Goal: Task Accomplishment & Management: Manage account settings

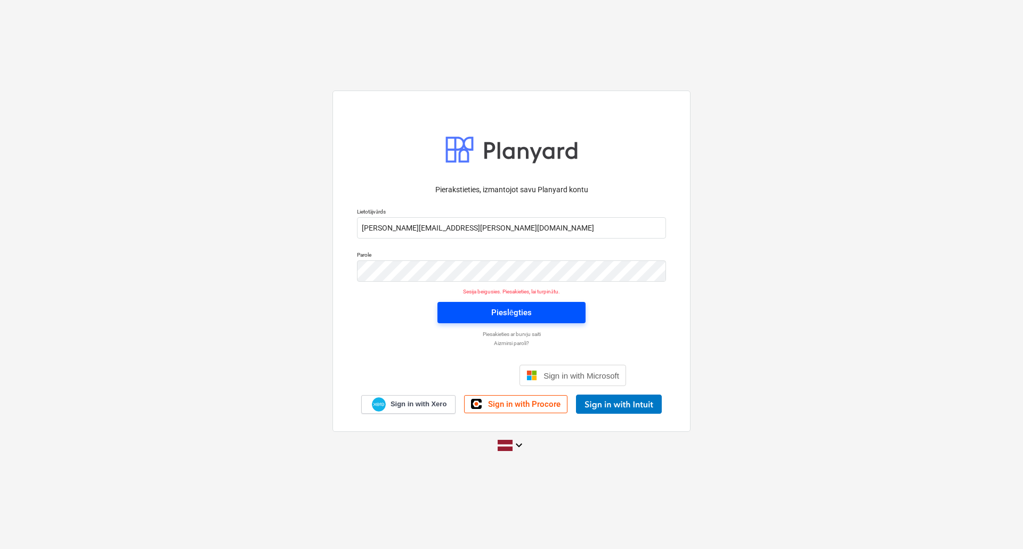
click at [535, 307] on span "Pieslēgties" at bounding box center [511, 313] width 123 height 14
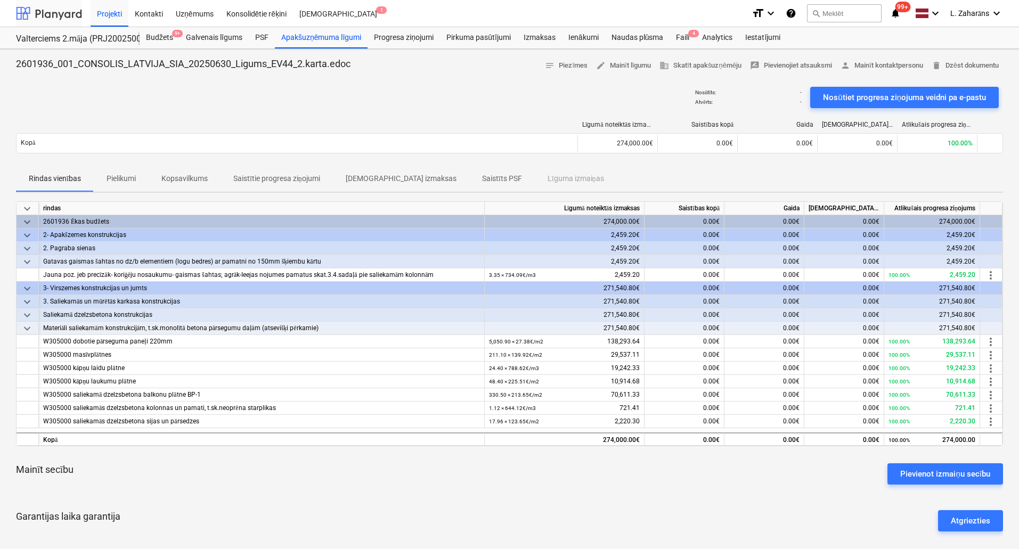
click at [42, 17] on div at bounding box center [49, 13] width 66 height 27
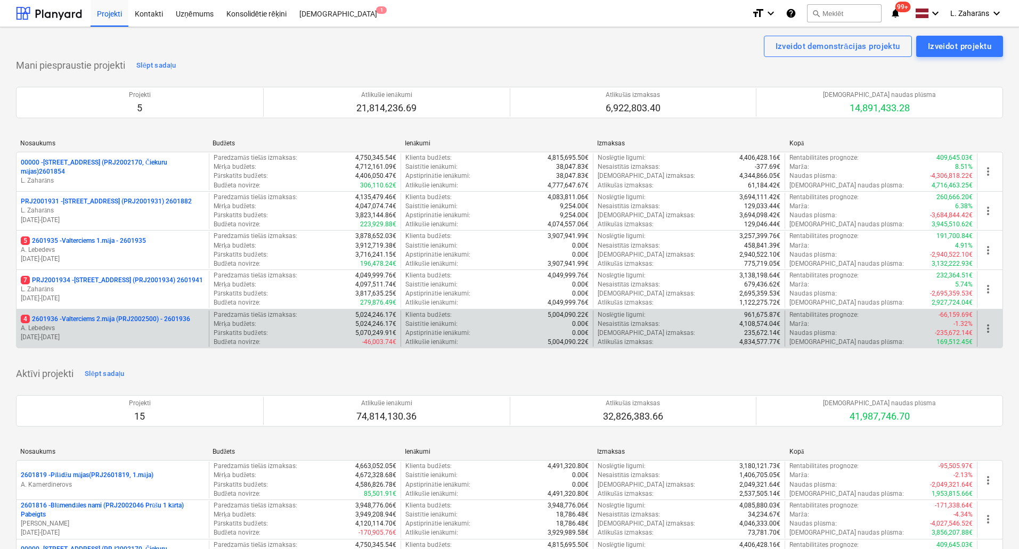
click at [98, 316] on p "4 2601936 - Valterciems 2.māja (PRJ2002500) - 2601936" at bounding box center [105, 319] width 169 height 9
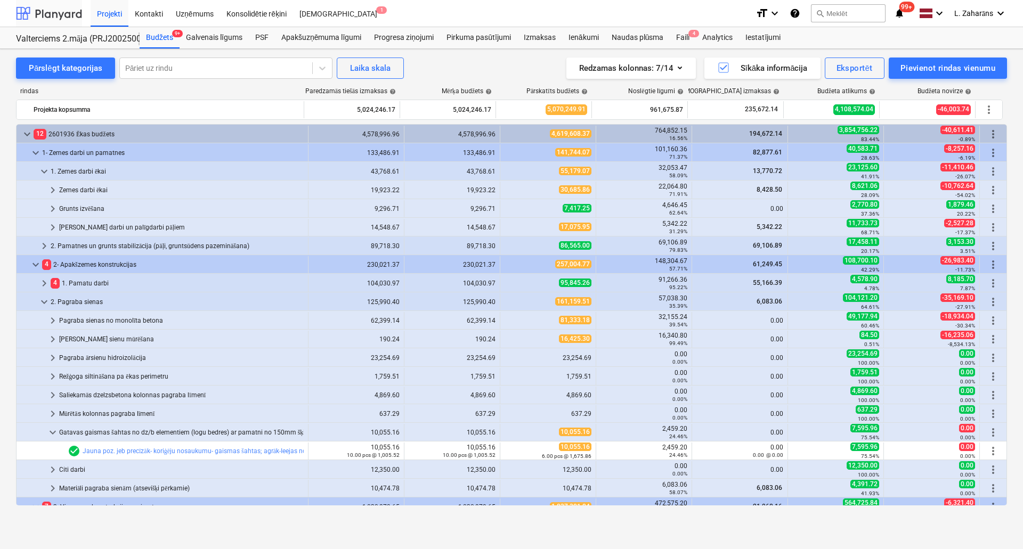
click at [75, 12] on div at bounding box center [49, 13] width 66 height 27
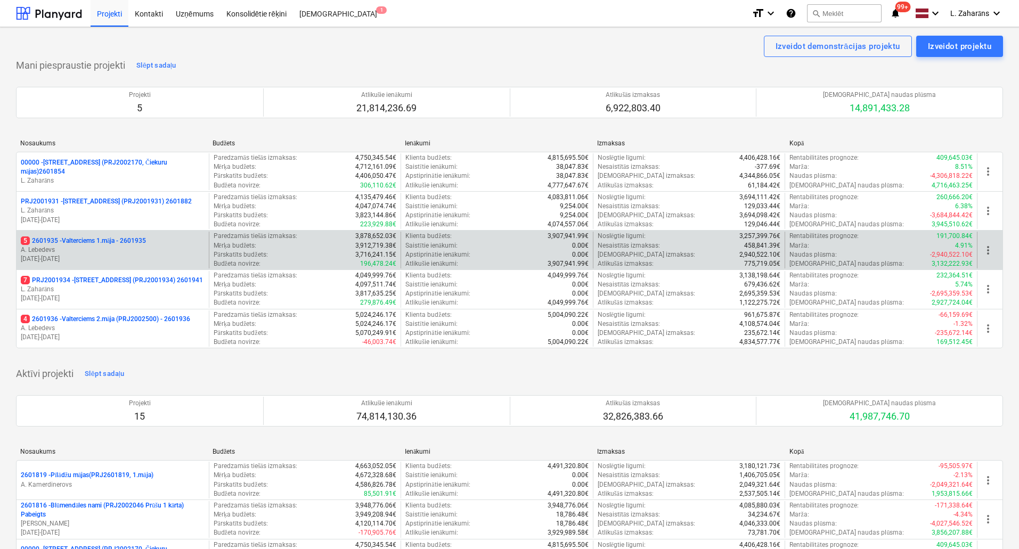
click at [94, 238] on p "5 2601935 - Valterciems 1.māja - 2601935" at bounding box center [83, 241] width 125 height 9
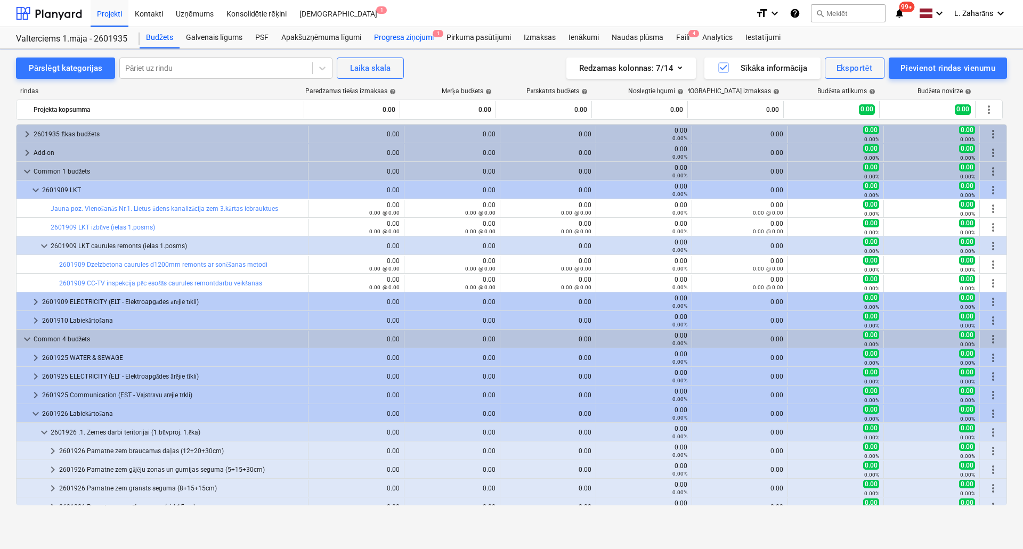
click at [406, 36] on div "Progresa ziņojumi 1" at bounding box center [404, 37] width 72 height 21
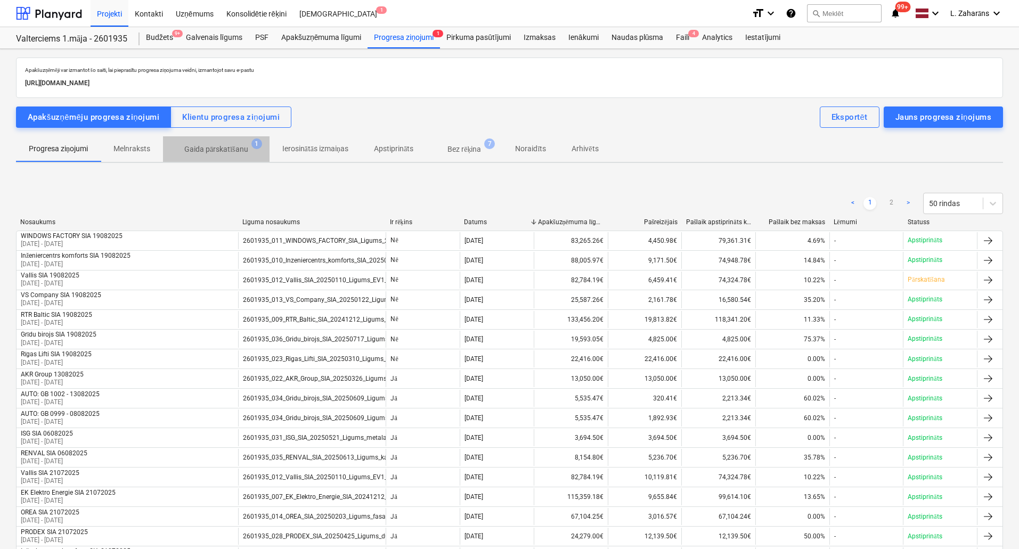
click at [237, 145] on p "Gaida pārskatīšanu" at bounding box center [216, 149] width 64 height 11
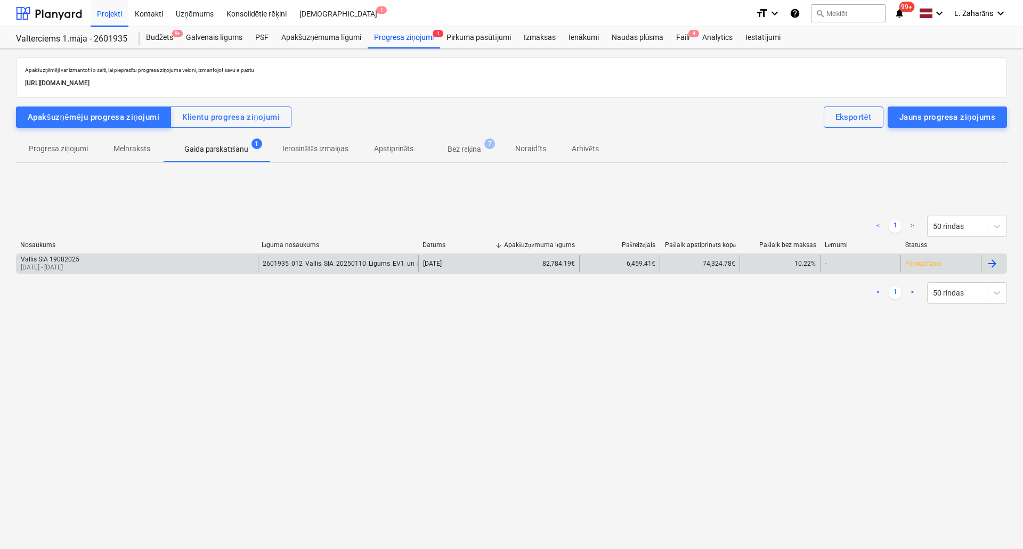
click at [120, 267] on div "Vallis SIA 19082025 [DATE] - [DATE]" at bounding box center [137, 263] width 241 height 17
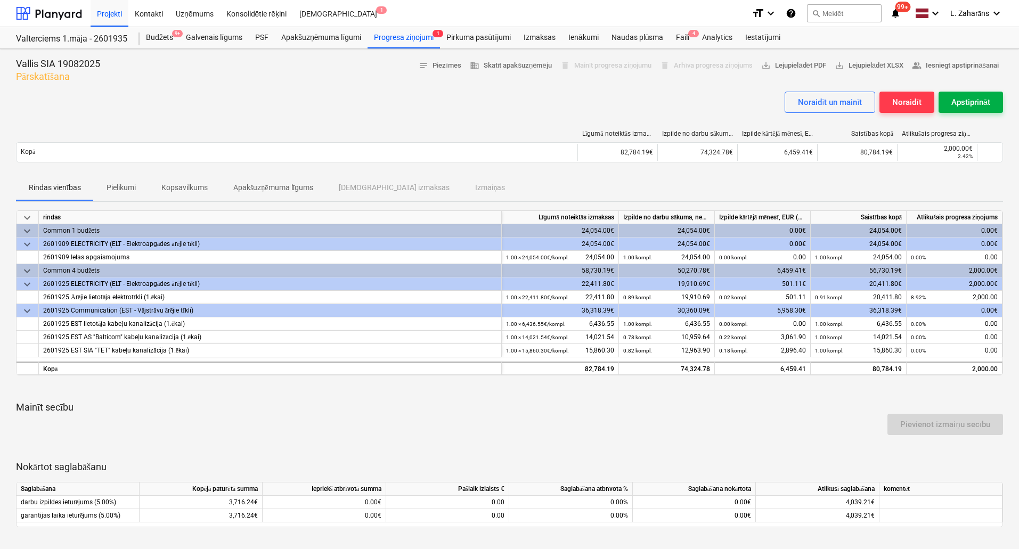
click at [970, 104] on div "Apstiprināt" at bounding box center [971, 102] width 39 height 14
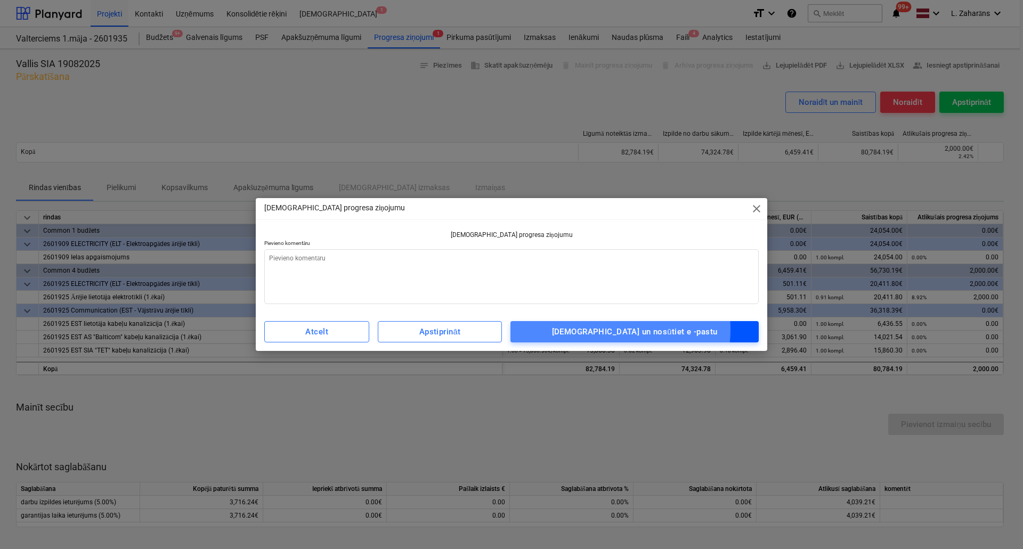
drag, startPoint x: 632, startPoint y: 330, endPoint x: 636, endPoint y: 325, distance: 6.1
click at [635, 328] on div "[DEMOGRAPHIC_DATA] un nosūtiet e -pastu" at bounding box center [635, 332] width 166 height 14
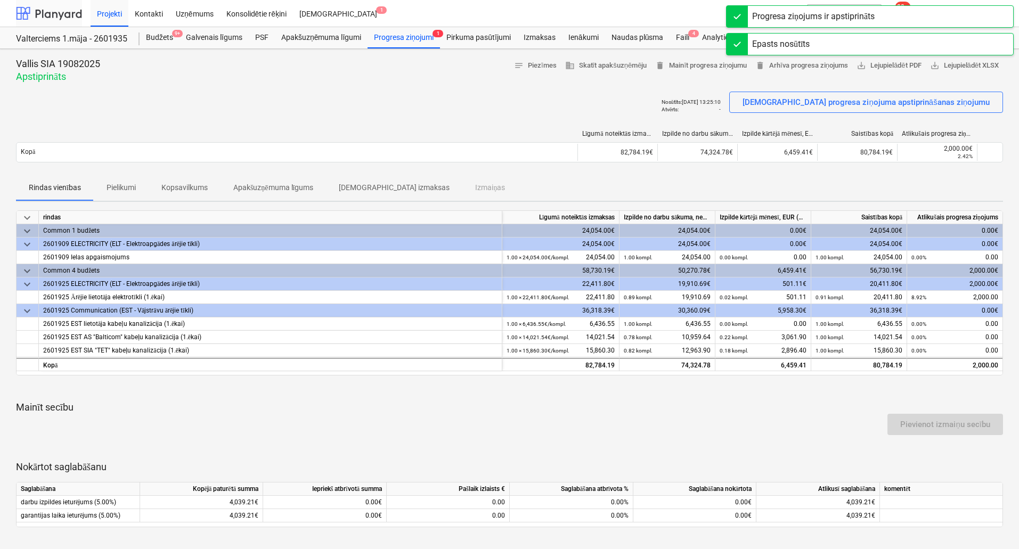
click at [61, 15] on div at bounding box center [49, 13] width 66 height 27
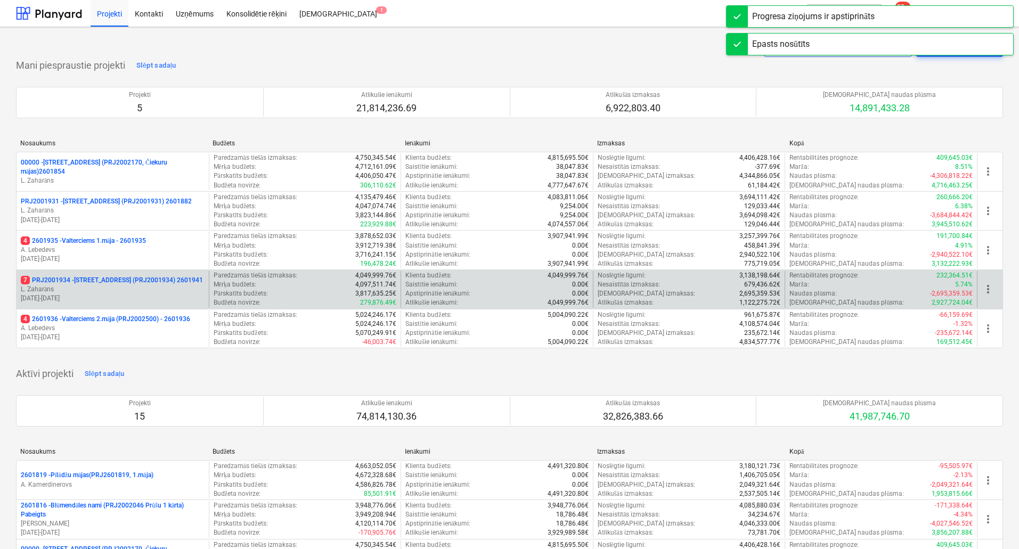
click at [80, 277] on p "7 PRJ2001934 - [STREET_ADDRESS] (PRJ2001934) 2601941" at bounding box center [112, 280] width 182 height 9
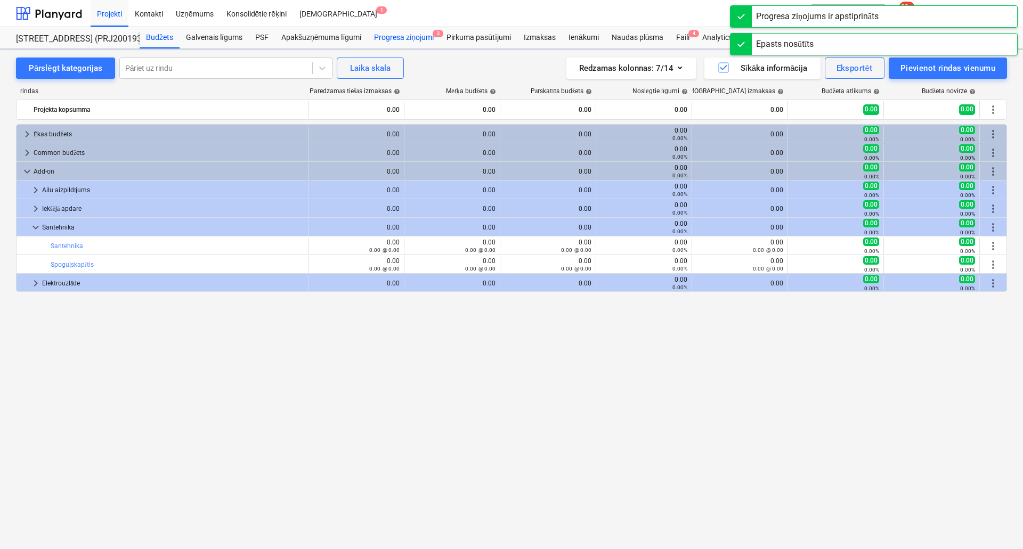
click at [410, 31] on div "Progresa ziņojumi 3" at bounding box center [404, 37] width 72 height 21
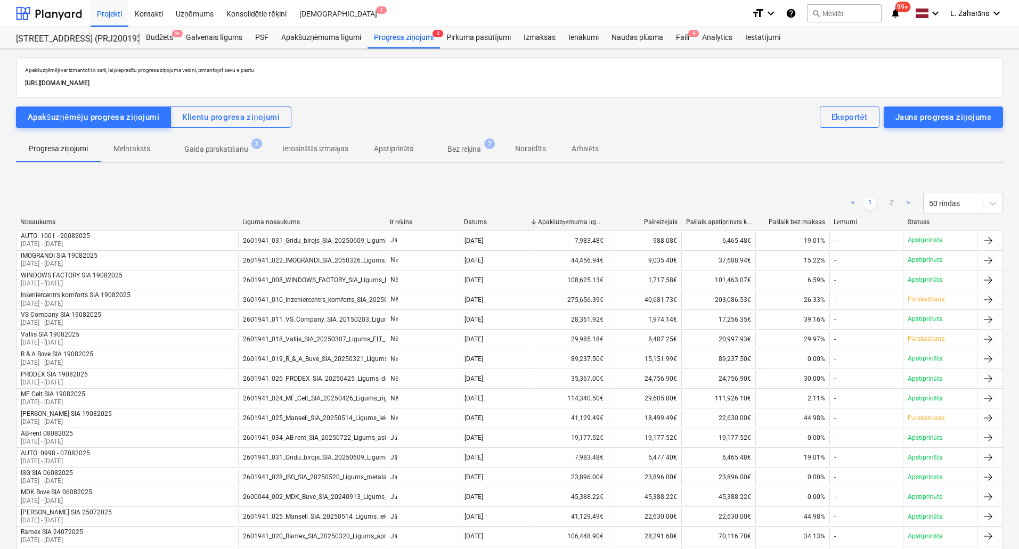
click at [217, 141] on span "Gaida pārskatīšanu 3" at bounding box center [216, 149] width 107 height 19
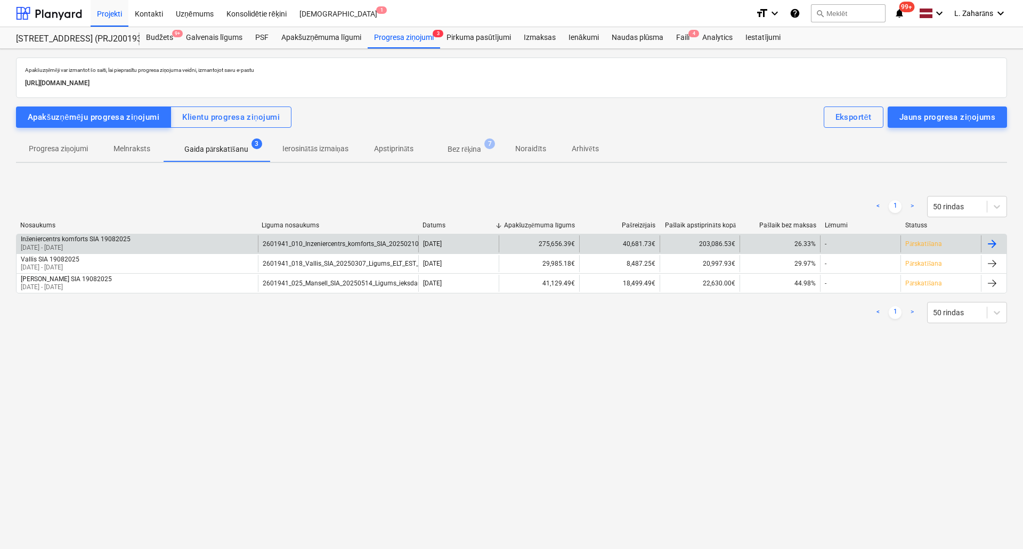
click at [164, 239] on div "Inženiercentrs komforts SIA 19082025 [DATE] - [DATE]" at bounding box center [137, 244] width 241 height 17
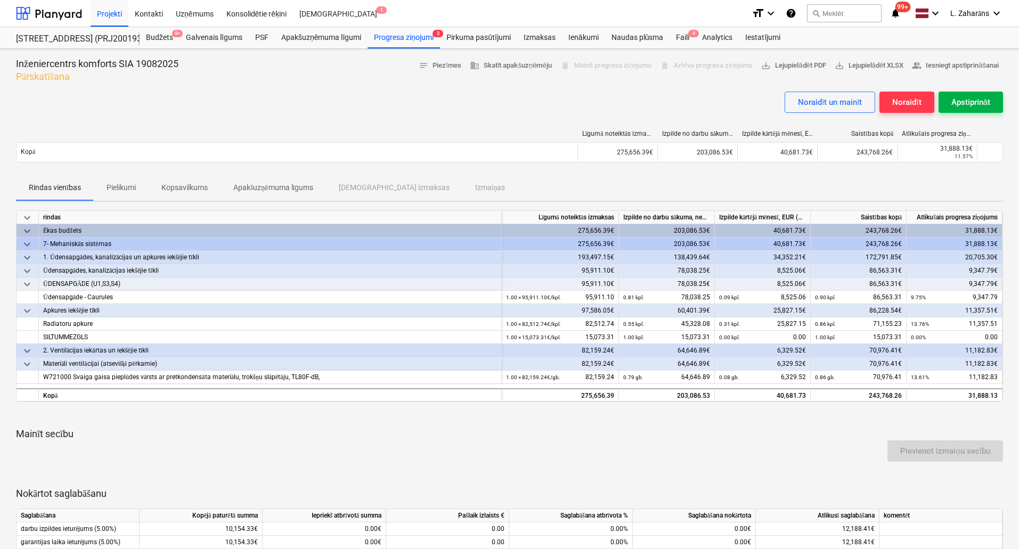
click at [955, 102] on div "Apstiprināt" at bounding box center [971, 102] width 39 height 14
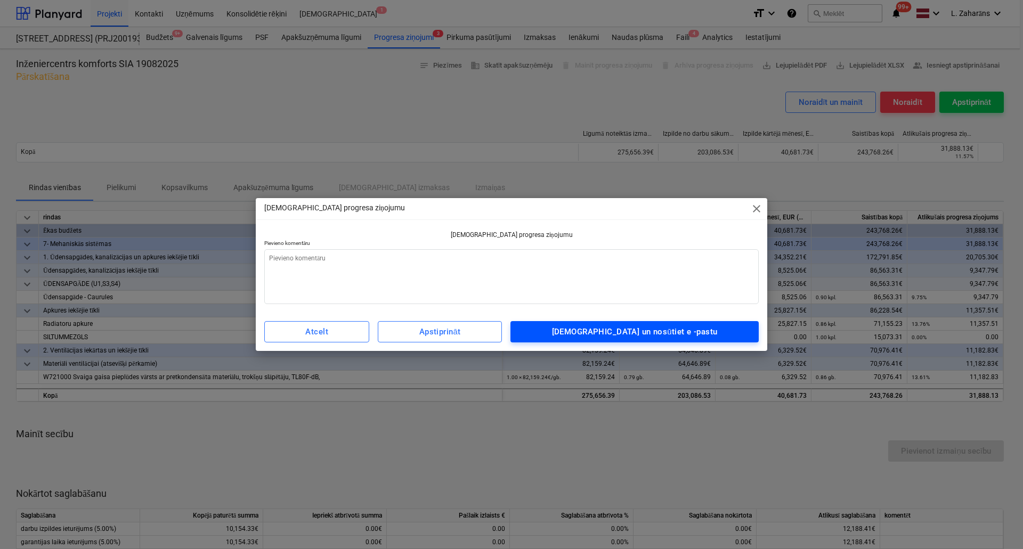
click at [622, 330] on div "[DEMOGRAPHIC_DATA] un nosūtiet e -pastu" at bounding box center [635, 332] width 166 height 14
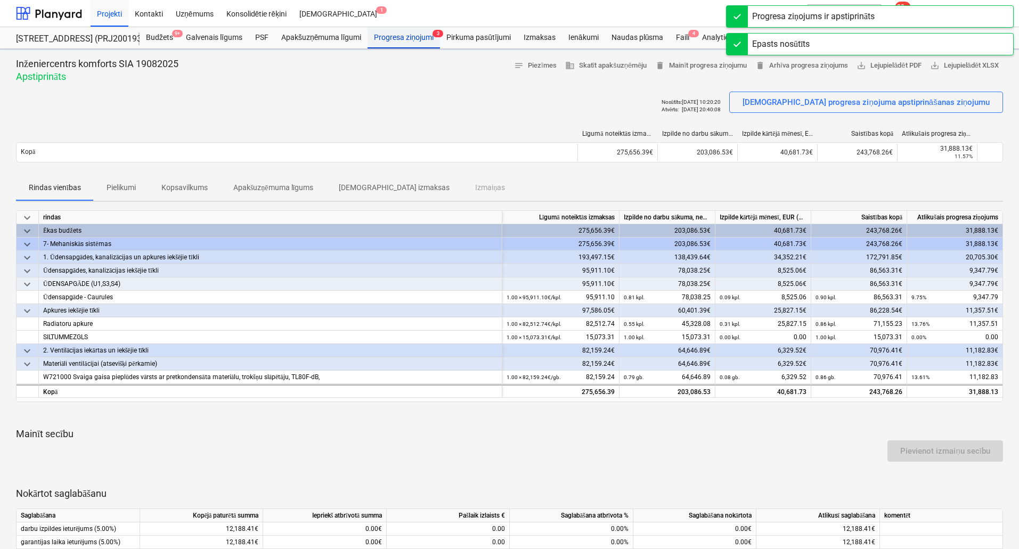
click at [402, 34] on div "Progresa ziņojumi 3" at bounding box center [404, 37] width 72 height 21
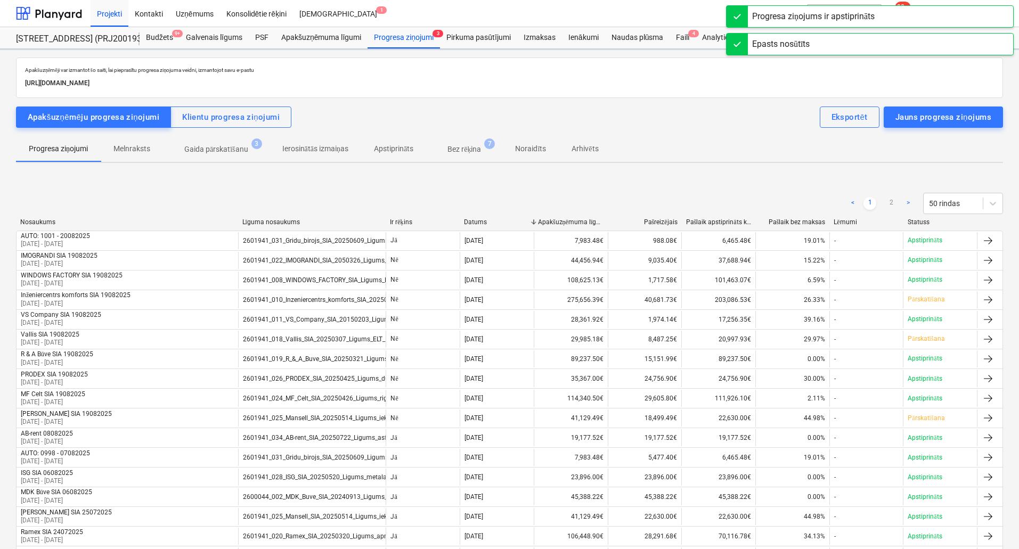
click at [214, 149] on p "Gaida pārskatīšanu" at bounding box center [216, 149] width 64 height 11
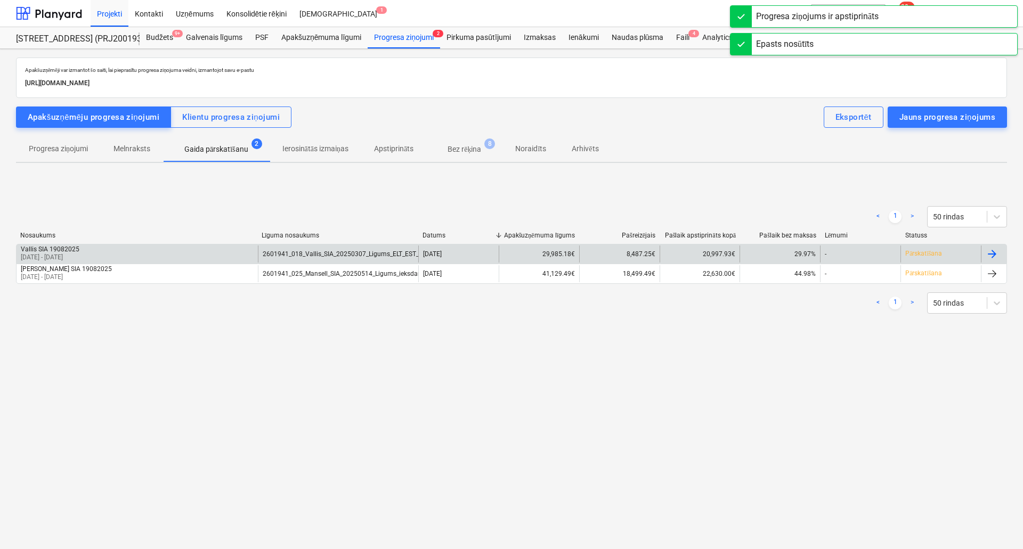
click at [117, 249] on div "Vallis SIA 19082025 [DATE] - [DATE]" at bounding box center [137, 254] width 241 height 17
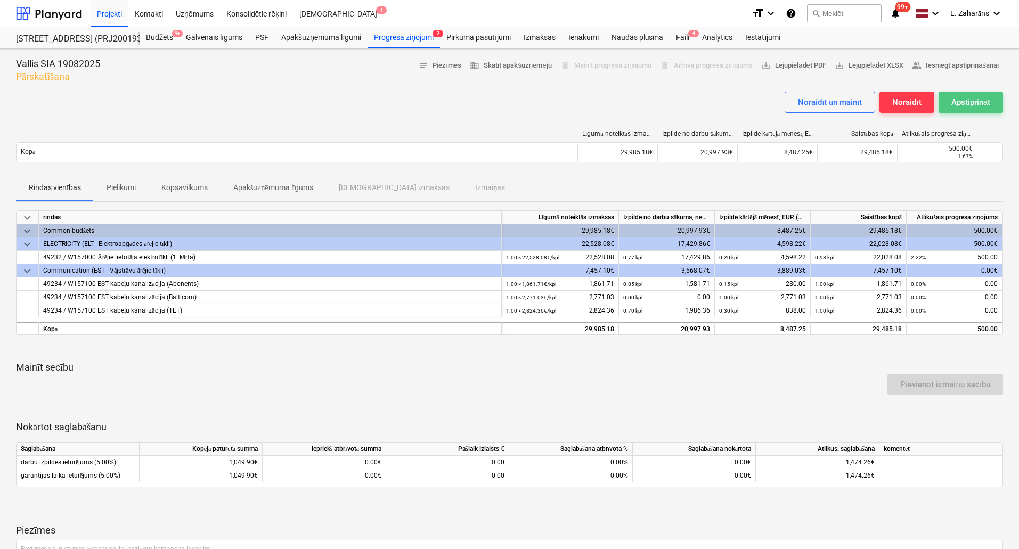
click at [967, 97] on div "Apstiprināt" at bounding box center [971, 102] width 39 height 14
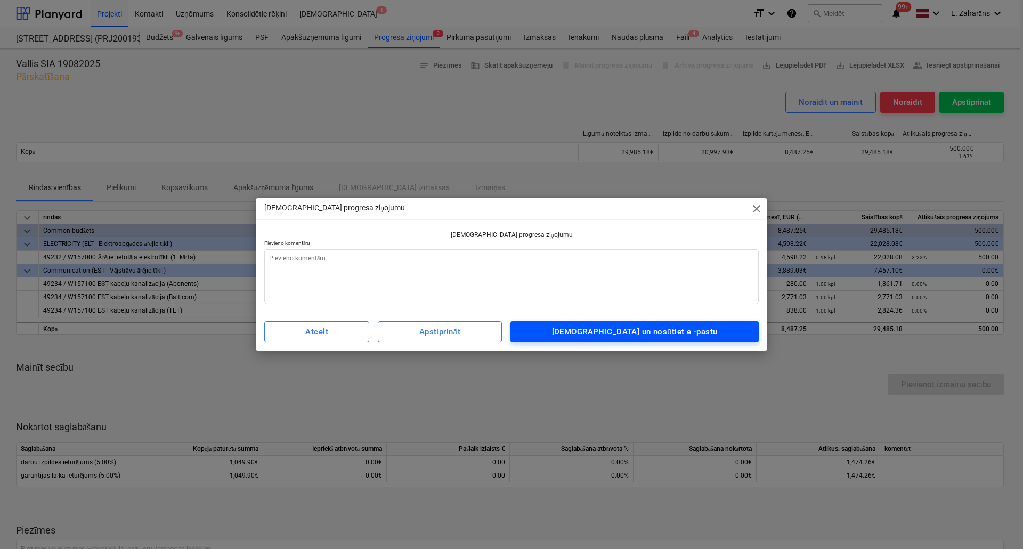
click at [721, 327] on span "[DEMOGRAPHIC_DATA] un nosūtiet e -pastu" at bounding box center [634, 332] width 225 height 14
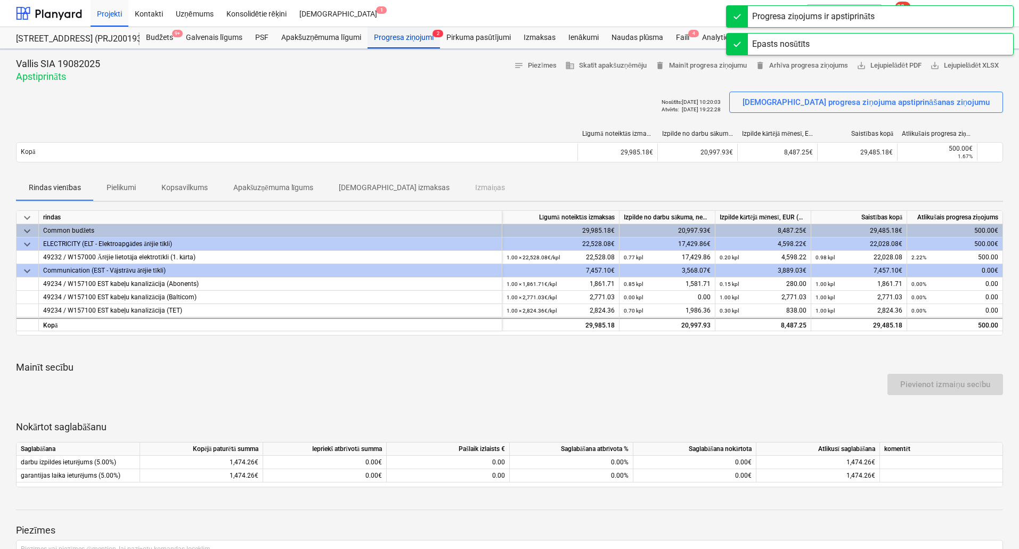
click at [385, 40] on div "Progresa ziņojumi 2" at bounding box center [404, 37] width 72 height 21
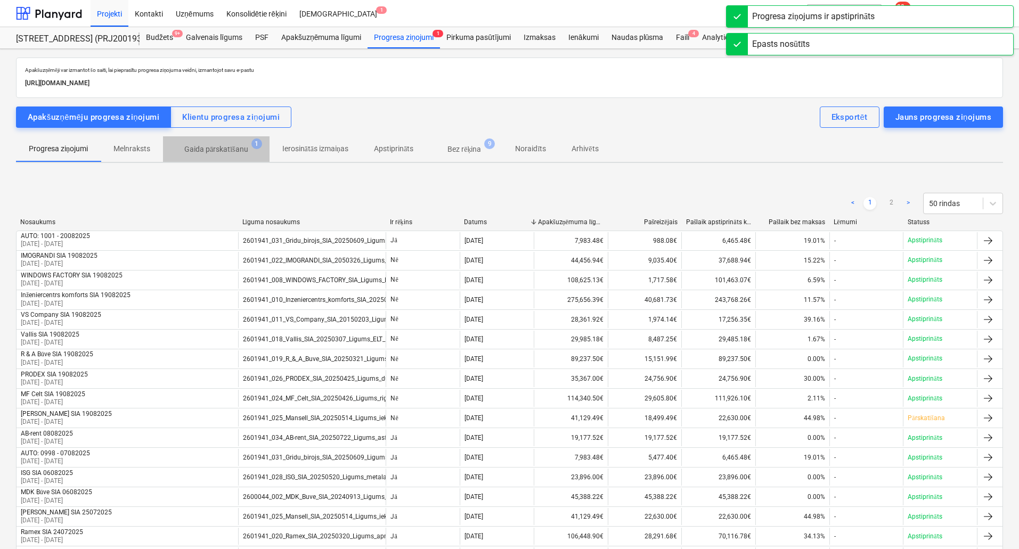
click at [211, 145] on p "Gaida pārskatīšanu" at bounding box center [216, 149] width 64 height 11
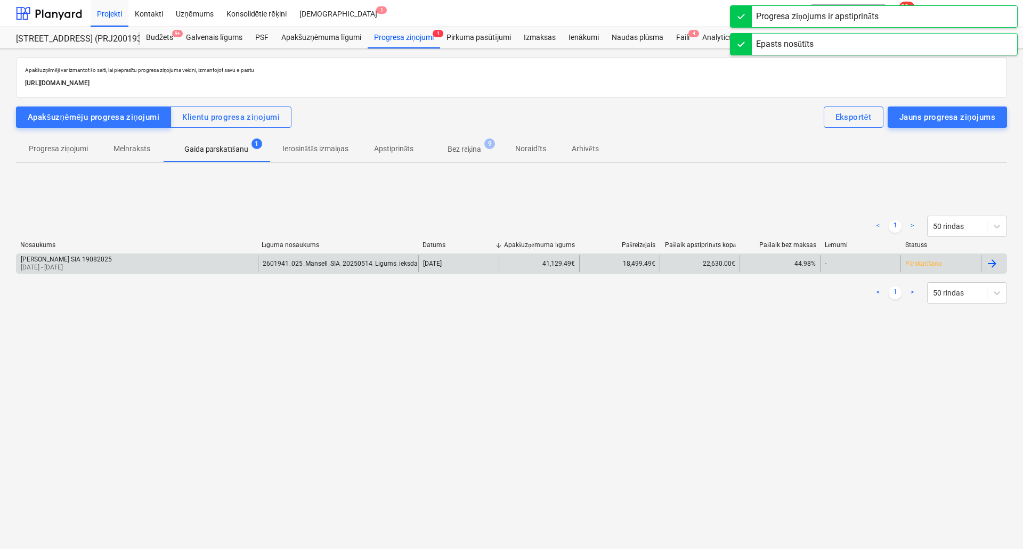
click at [80, 265] on p "[DATE] - [DATE]" at bounding box center [66, 267] width 91 height 9
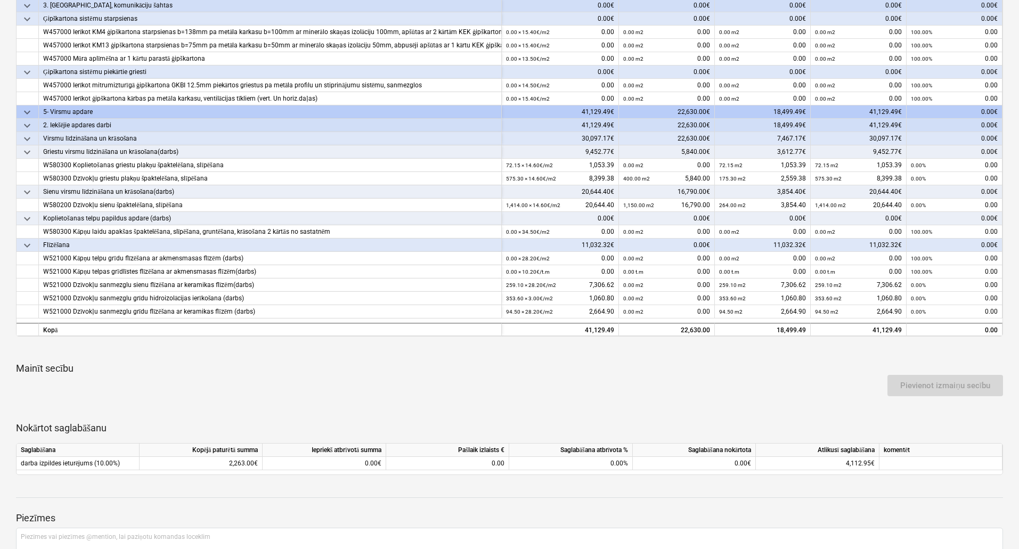
scroll to position [69, 0]
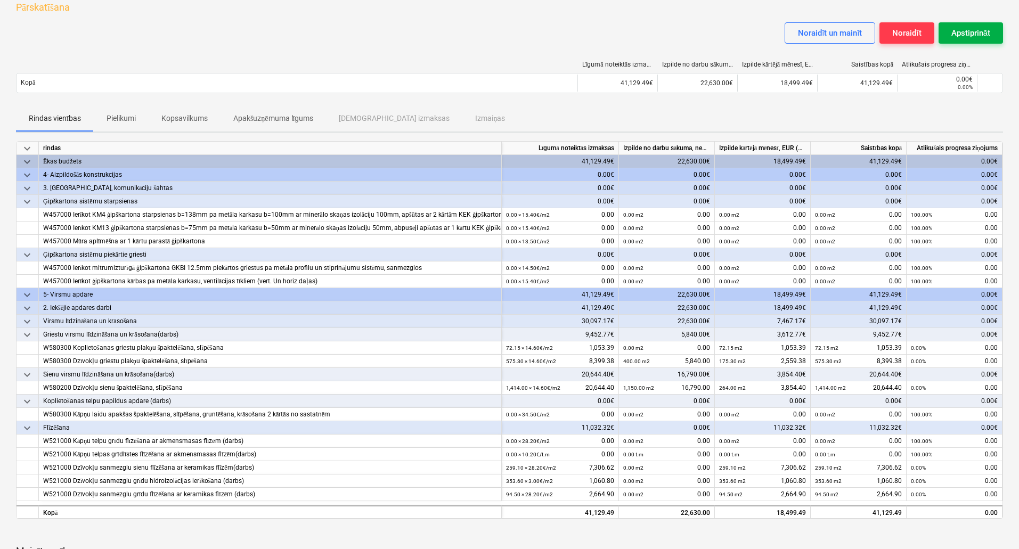
click at [959, 31] on div "Apstiprināt" at bounding box center [971, 33] width 39 height 14
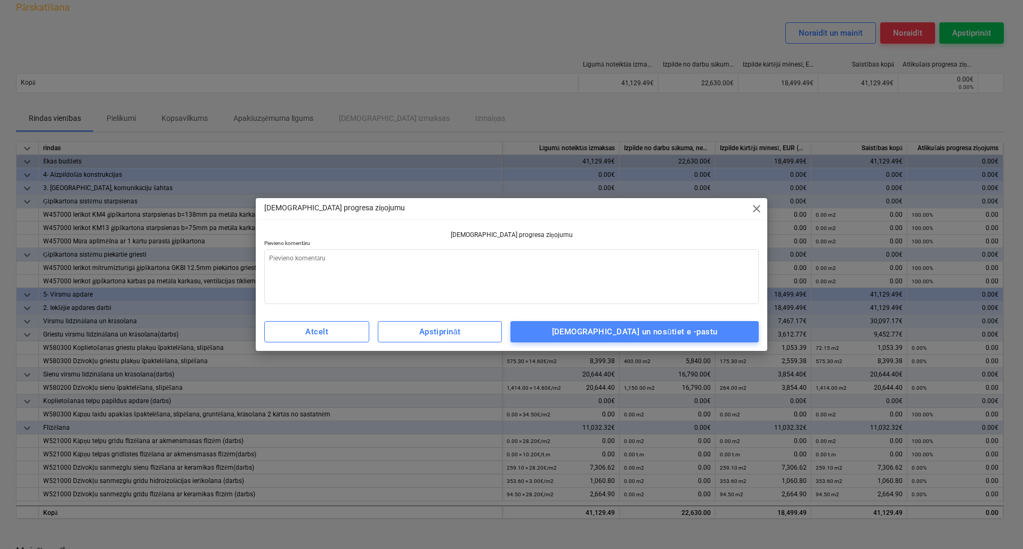
click at [668, 331] on div "[DEMOGRAPHIC_DATA] un nosūtiet e -pastu" at bounding box center [635, 332] width 166 height 14
type textarea "x"
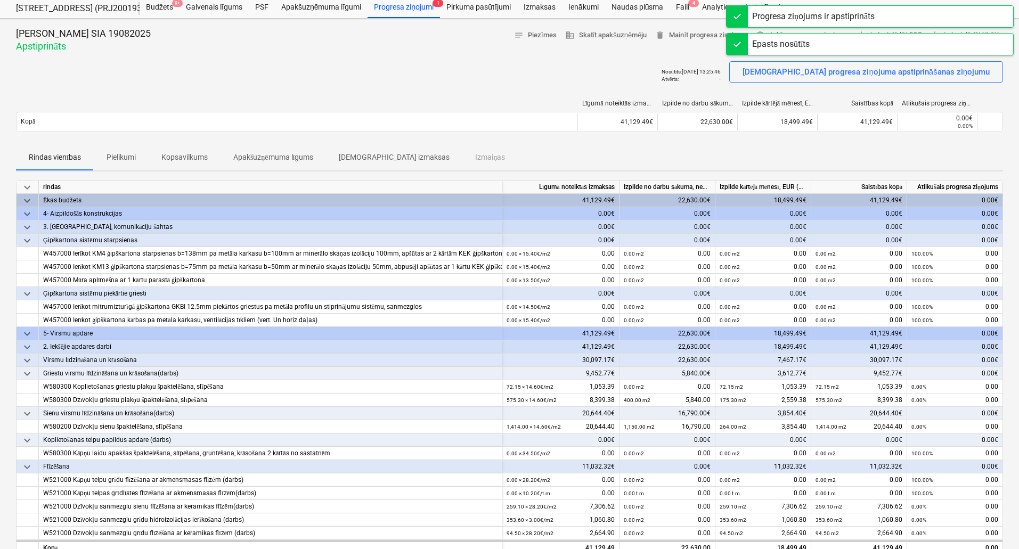
scroll to position [0, 0]
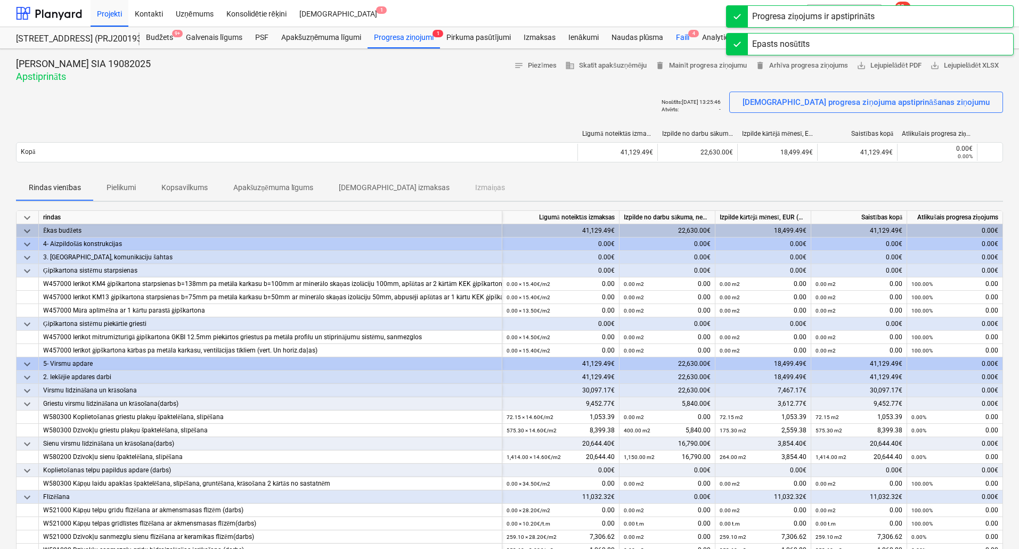
click at [680, 36] on div "Faili 4" at bounding box center [683, 37] width 26 height 21
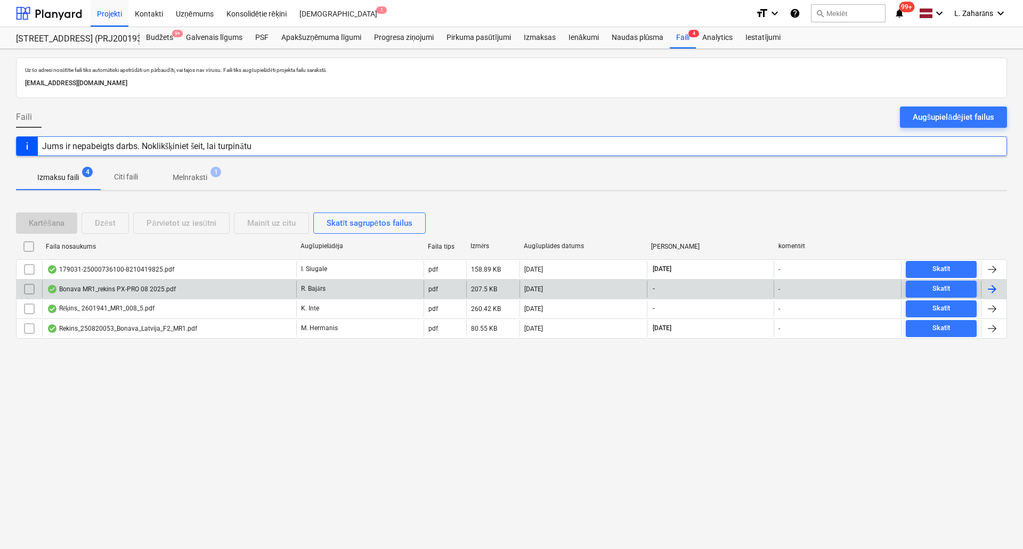
click at [226, 285] on div "Bonava MR1_rekins PX-PRO 08 2025.pdf" at bounding box center [169, 289] width 254 height 17
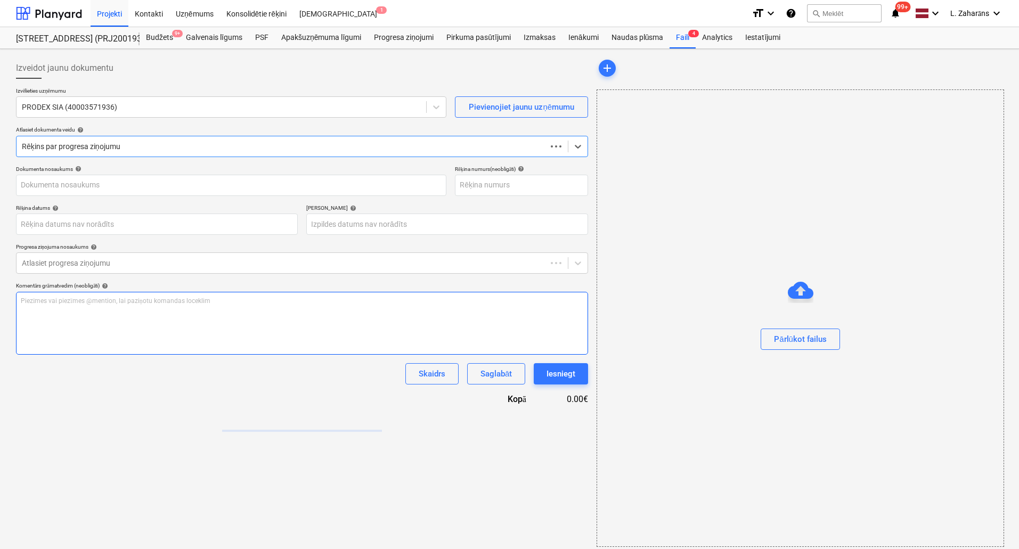
type input "1"
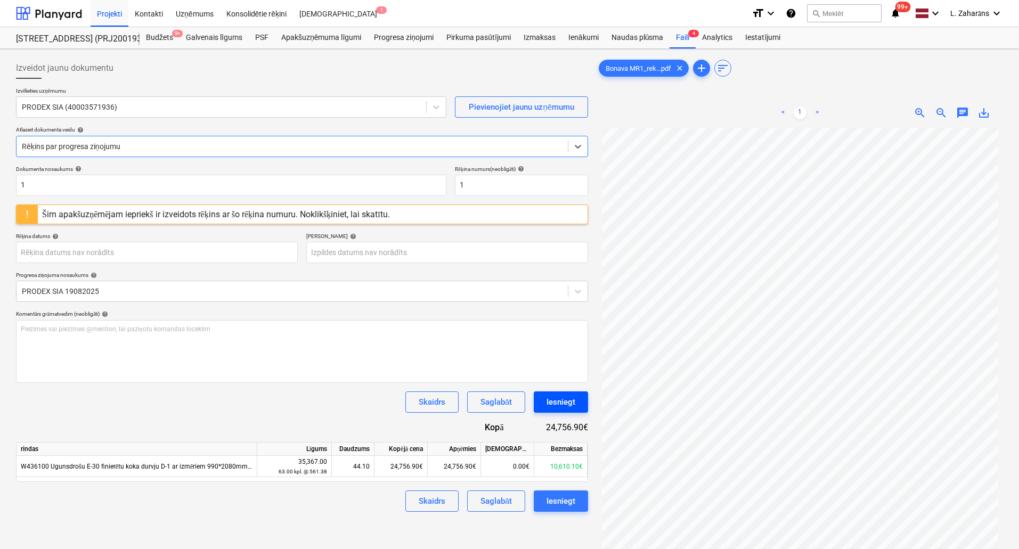
click at [554, 406] on div "Iesniegt" at bounding box center [561, 402] width 29 height 14
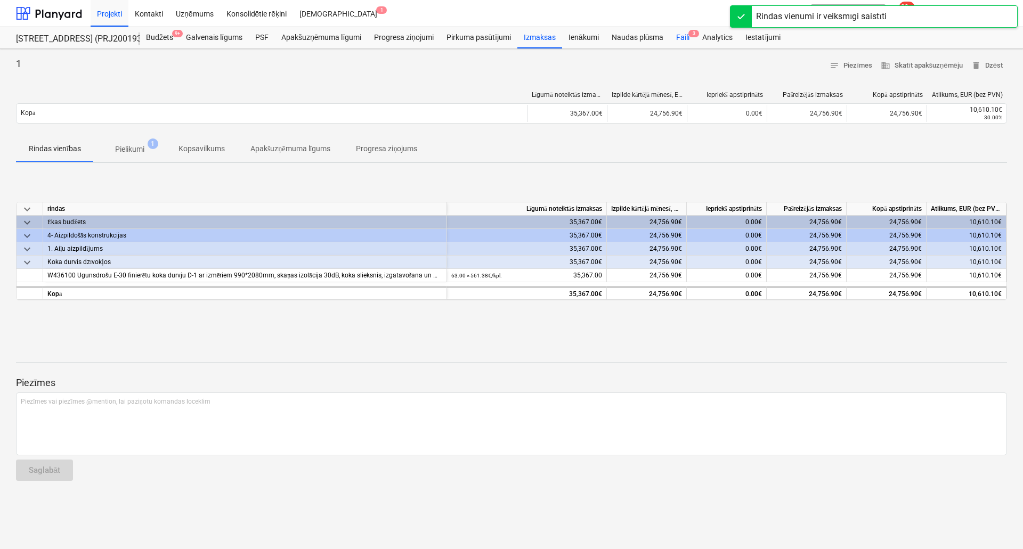
click at [677, 37] on div "Faili 3" at bounding box center [683, 37] width 26 height 21
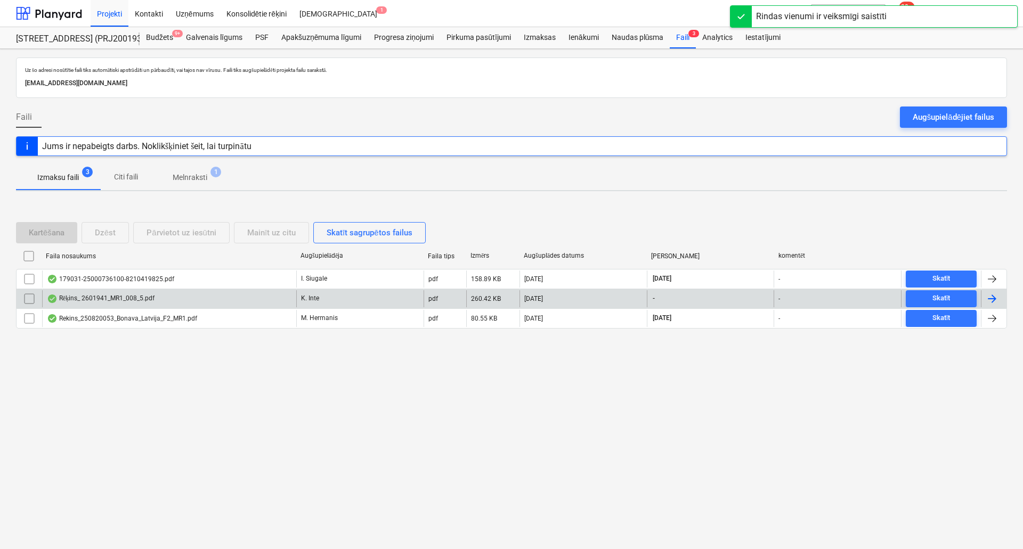
click at [208, 299] on div "Rēķins_ 2601941_MR1_008_5.pdf" at bounding box center [169, 298] width 254 height 17
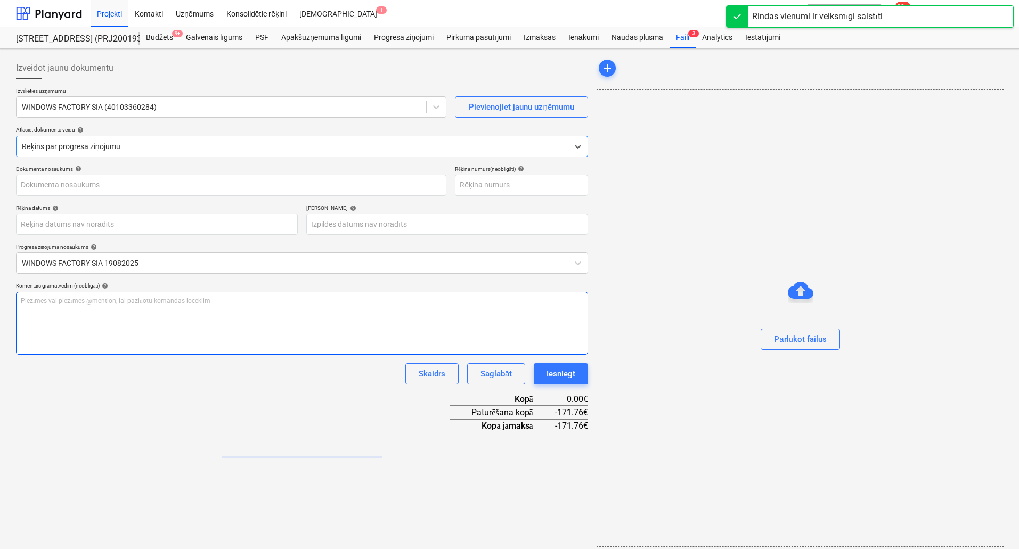
type input "1"
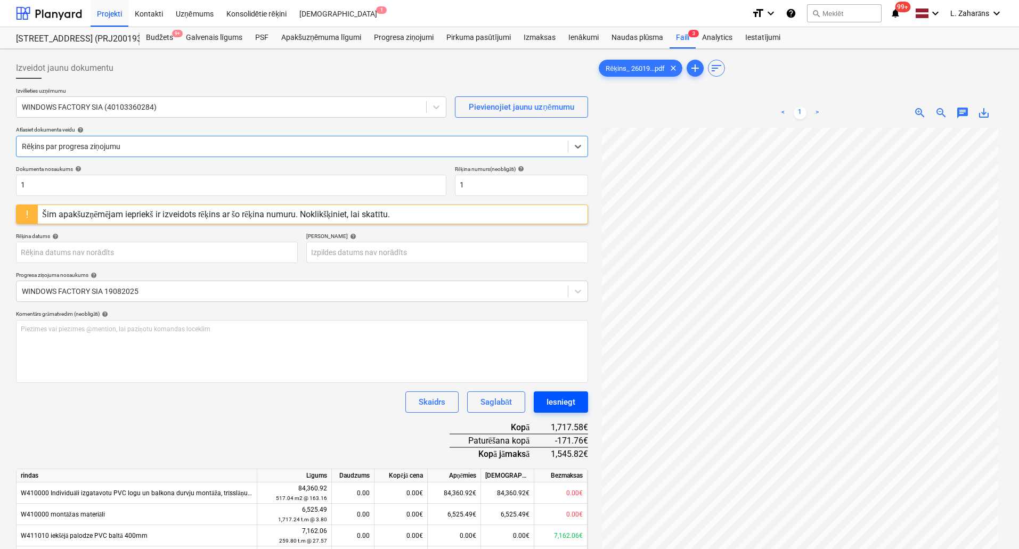
click at [559, 403] on div "Iesniegt" at bounding box center [561, 402] width 29 height 14
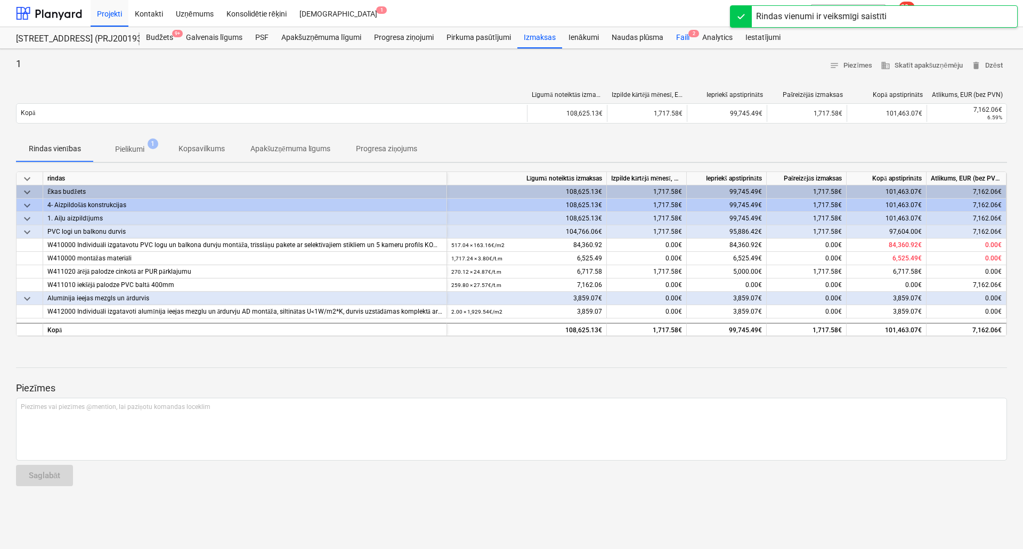
click at [683, 35] on div "Faili 2" at bounding box center [683, 37] width 26 height 21
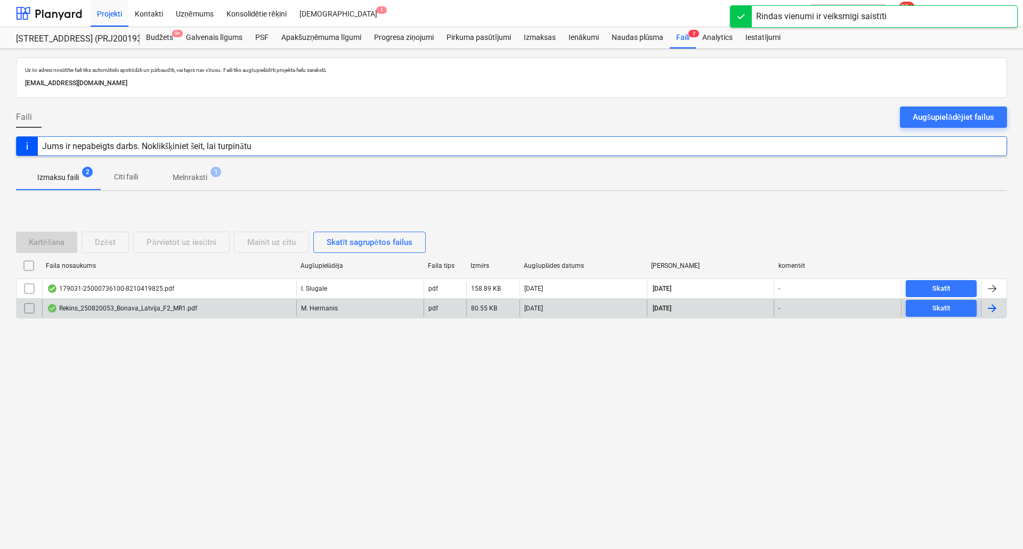
click at [242, 309] on div "Rekins_250820053_Bonava_Latvija_F2_MR1.pdf" at bounding box center [169, 308] width 254 height 17
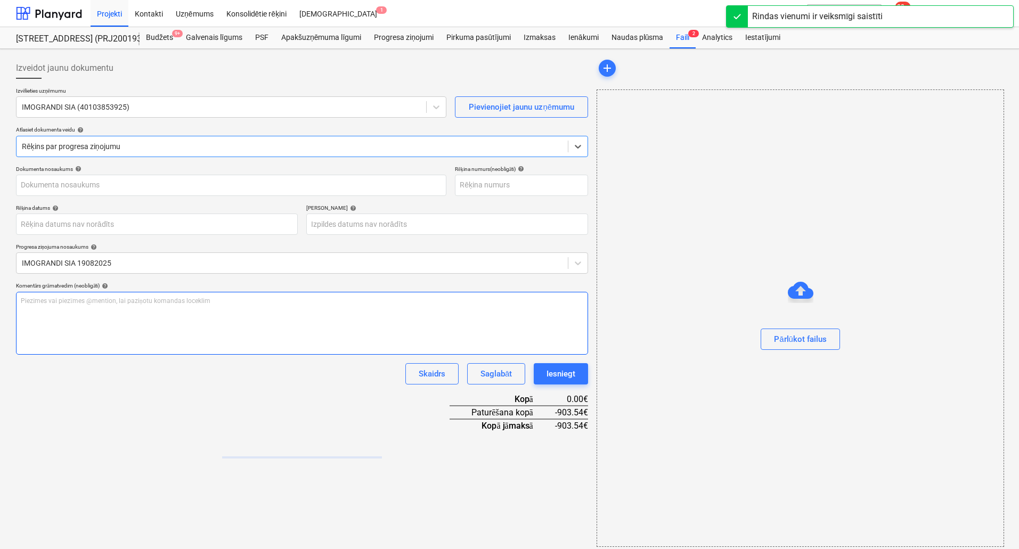
type input "250820053"
type input "[DATE]"
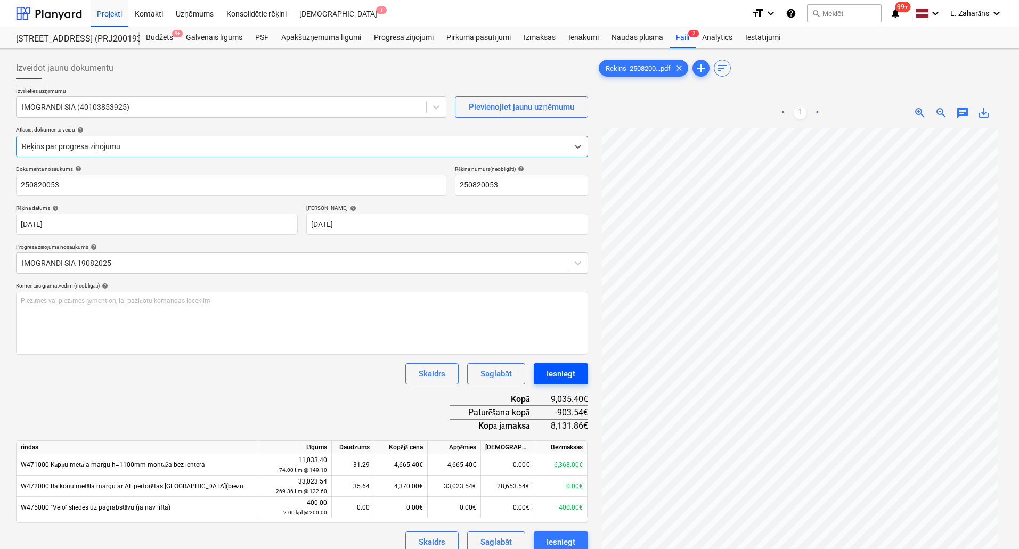
click at [552, 376] on div "Iesniegt" at bounding box center [561, 374] width 29 height 14
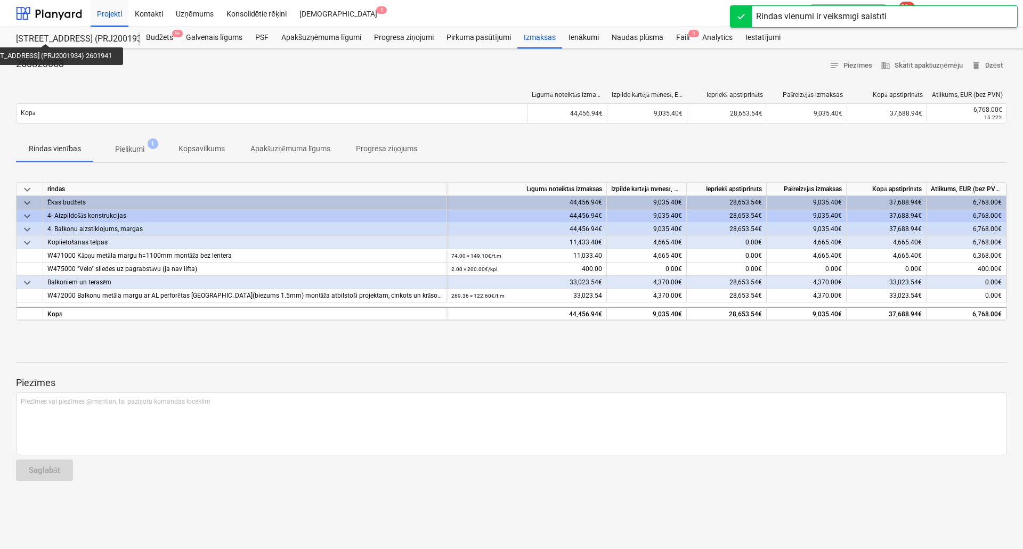
click at [45, 34] on div "[STREET_ADDRESS] (PRJ2001934) 2601941" at bounding box center [71, 39] width 111 height 11
click at [67, 4] on div at bounding box center [49, 13] width 66 height 27
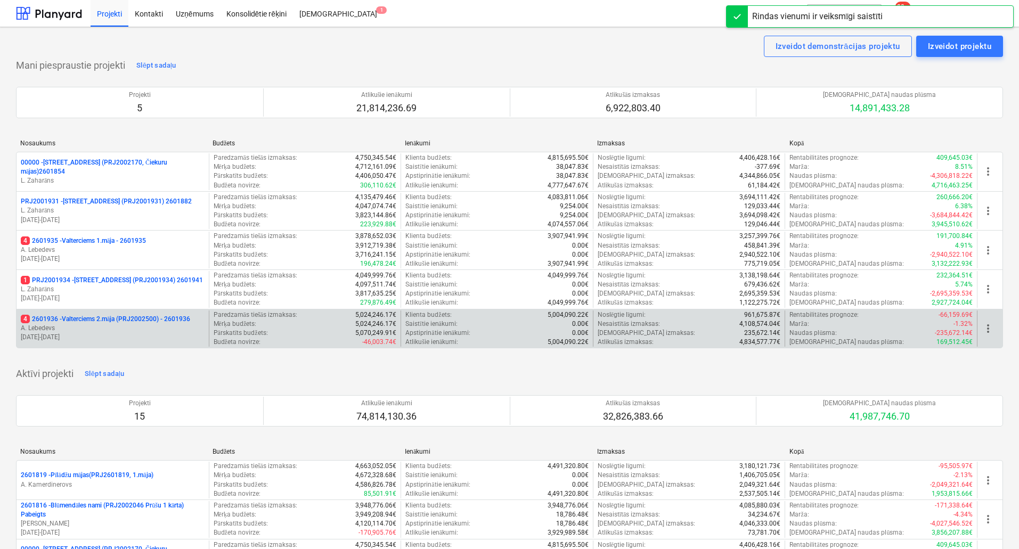
click at [88, 316] on p "4 2601936 - Valterciems 2.māja (PRJ2002500) - 2601936" at bounding box center [105, 319] width 169 height 9
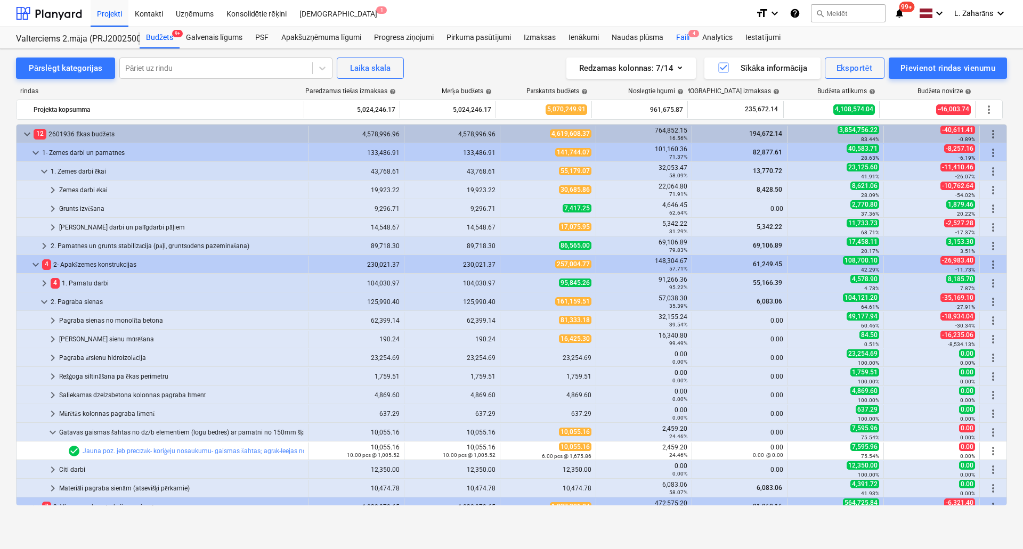
click at [675, 37] on div "Faili 4" at bounding box center [683, 37] width 26 height 21
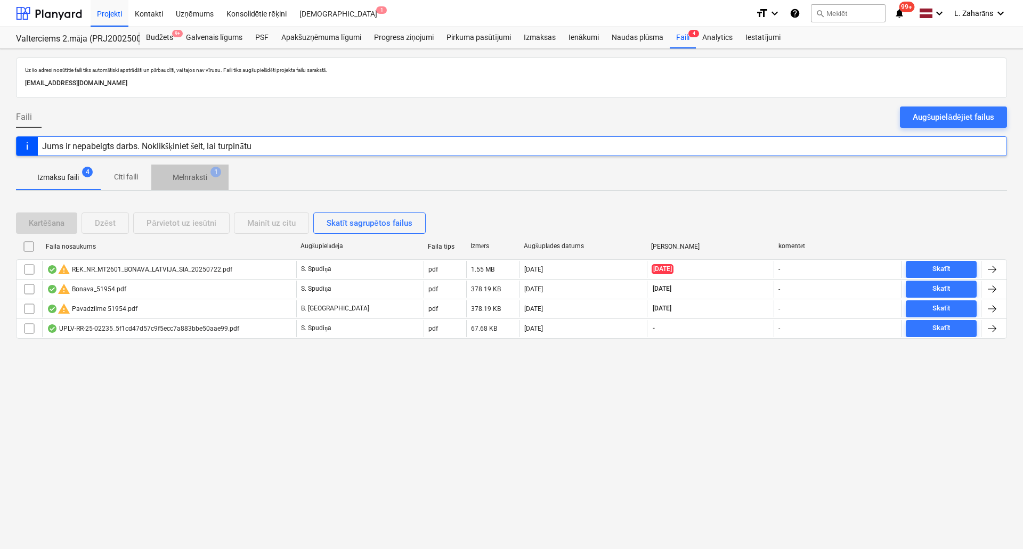
click at [200, 174] on p "Melnraksti" at bounding box center [190, 177] width 35 height 11
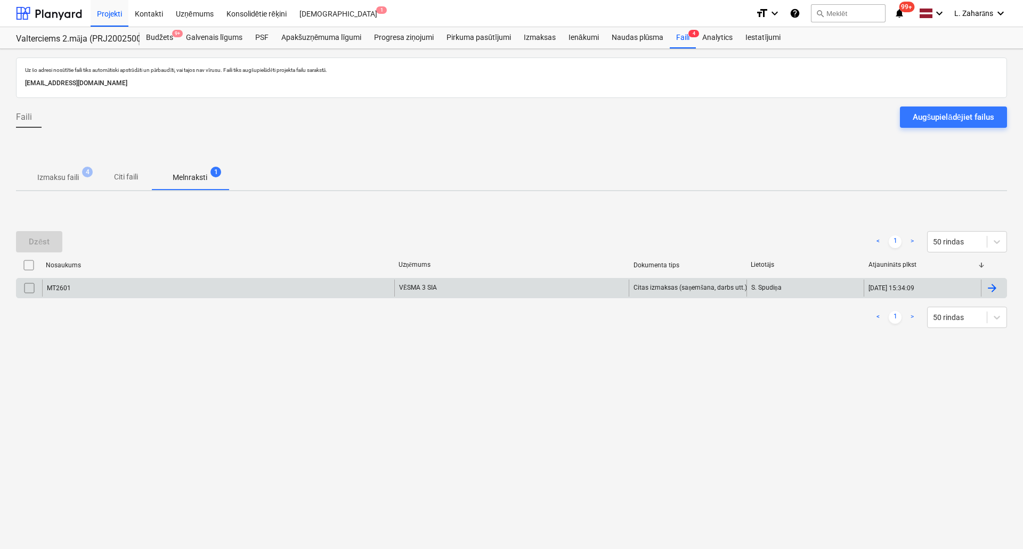
click at [179, 289] on div "MT2601" at bounding box center [218, 288] width 352 height 17
click at [28, 293] on input "checkbox" at bounding box center [29, 288] width 17 height 17
click at [39, 242] on div "Dzēst" at bounding box center [39, 242] width 21 height 14
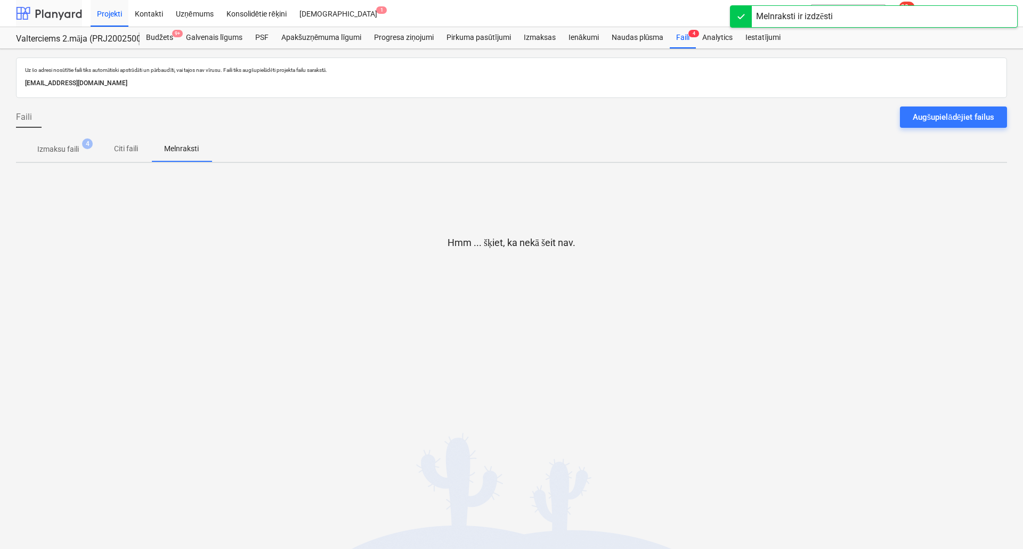
click at [50, 9] on div at bounding box center [49, 13] width 66 height 27
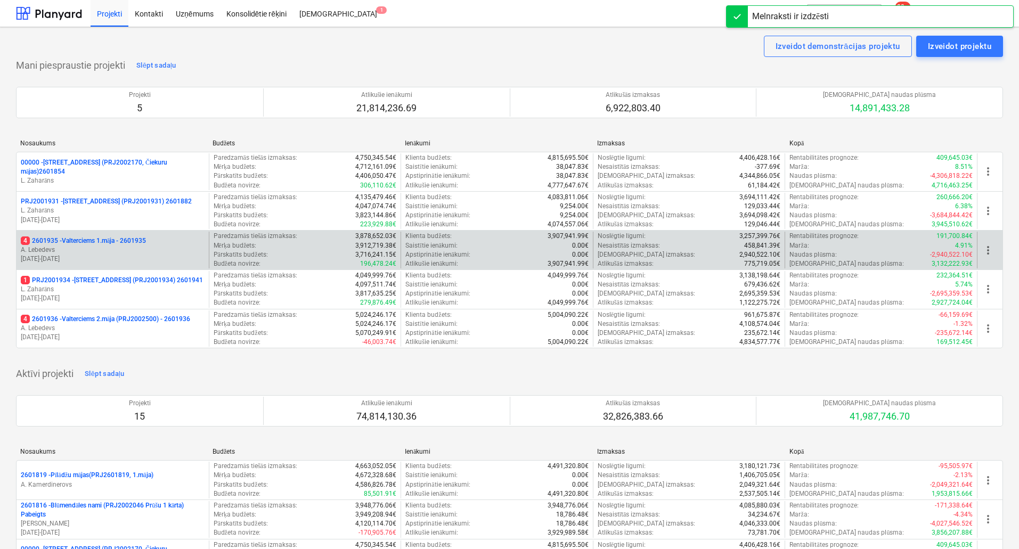
click at [91, 239] on p "4 2601935 - Valterciems 1.māja - 2601935" at bounding box center [83, 241] width 125 height 9
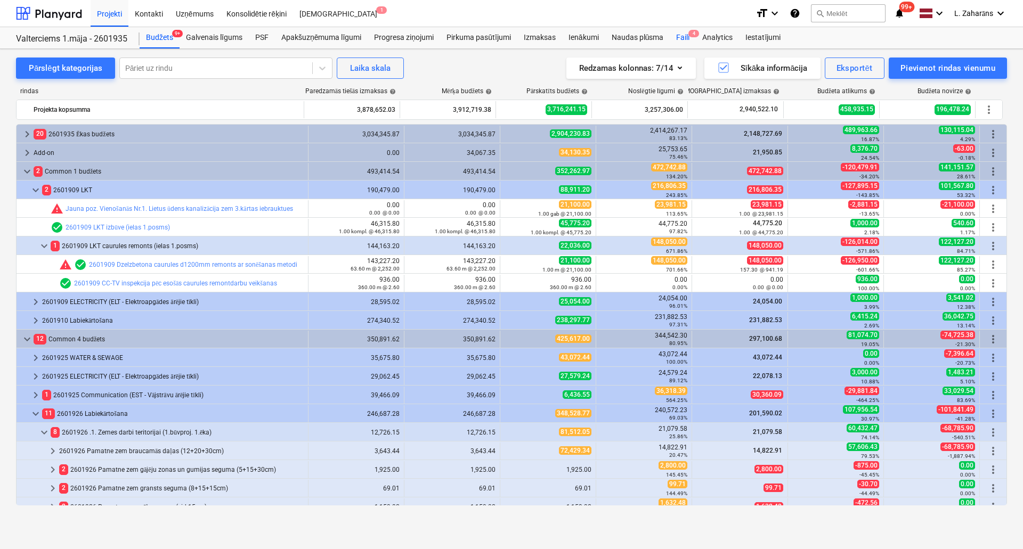
click at [678, 36] on div "Faili 4" at bounding box center [683, 37] width 26 height 21
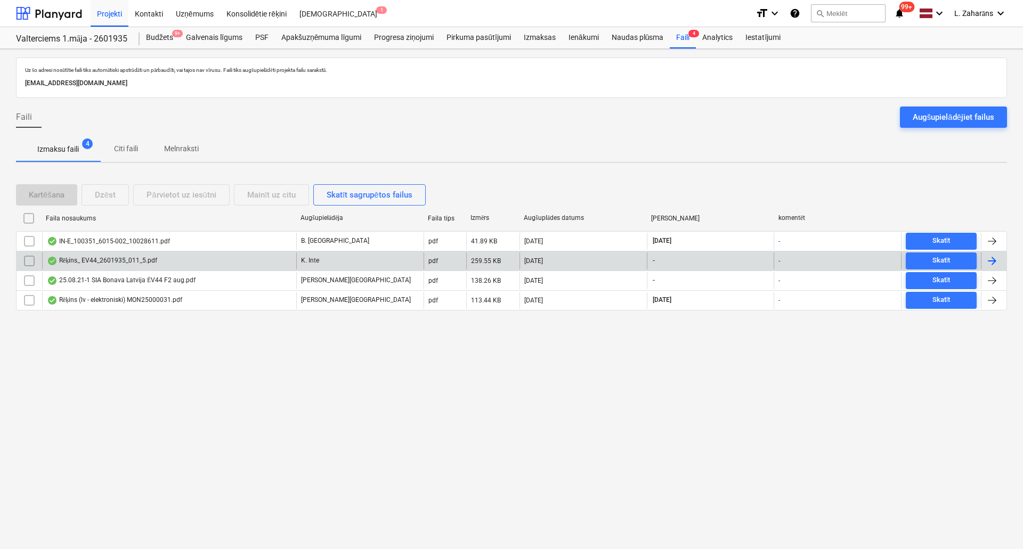
click at [184, 260] on div "Rēķins_ EV44_2601935_011_5.pdf" at bounding box center [169, 261] width 254 height 17
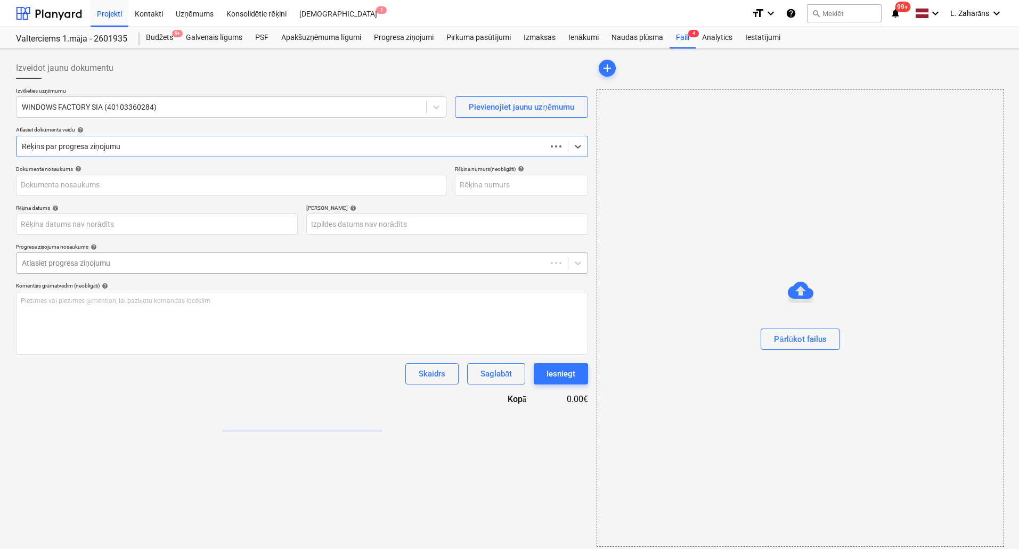
type input "44"
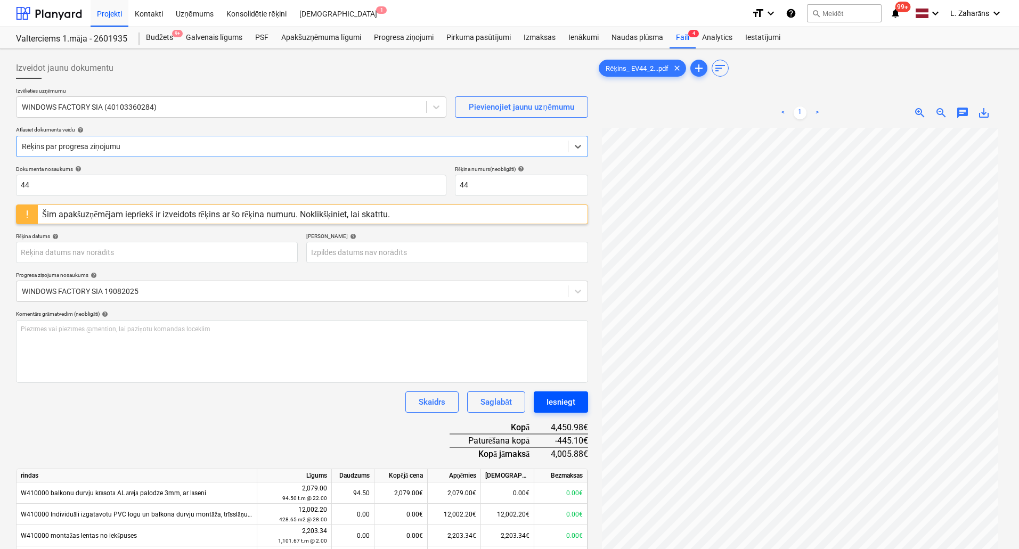
click at [549, 405] on div "Iesniegt" at bounding box center [561, 402] width 29 height 14
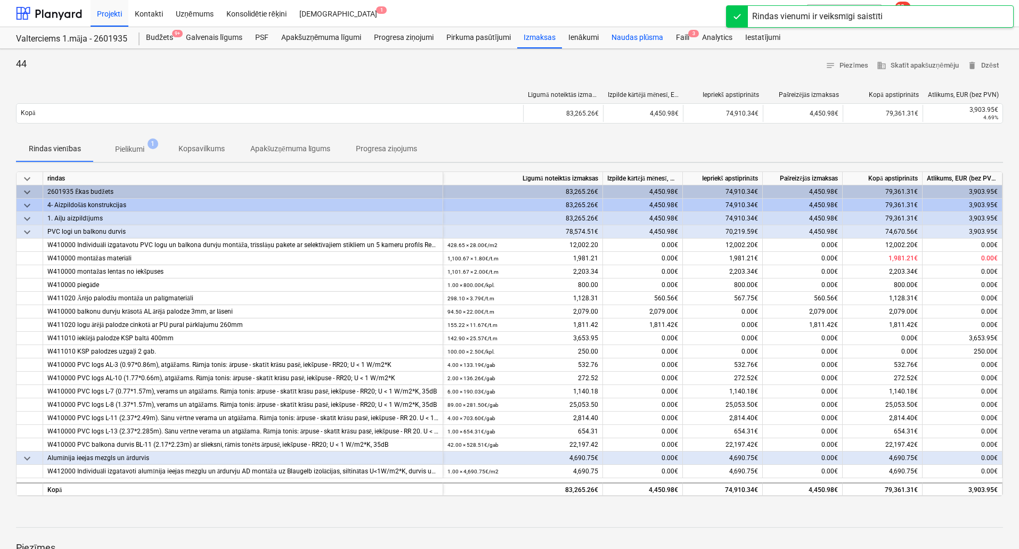
click at [679, 36] on div "Faili 3" at bounding box center [683, 37] width 26 height 21
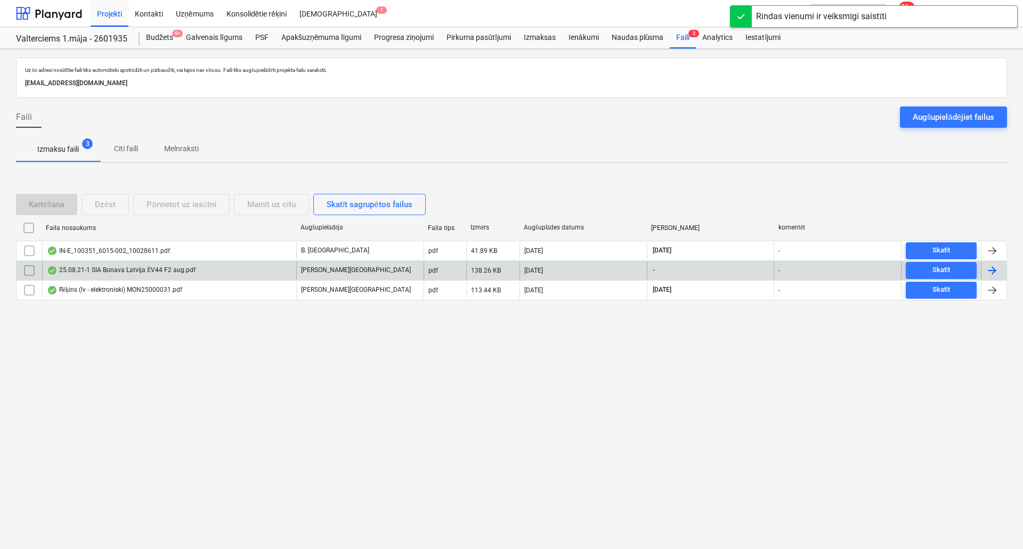
click at [200, 272] on div "25.08.21-1 SIA Bonava Latvija ĒV44 F2 aug.pdf" at bounding box center [169, 270] width 254 height 17
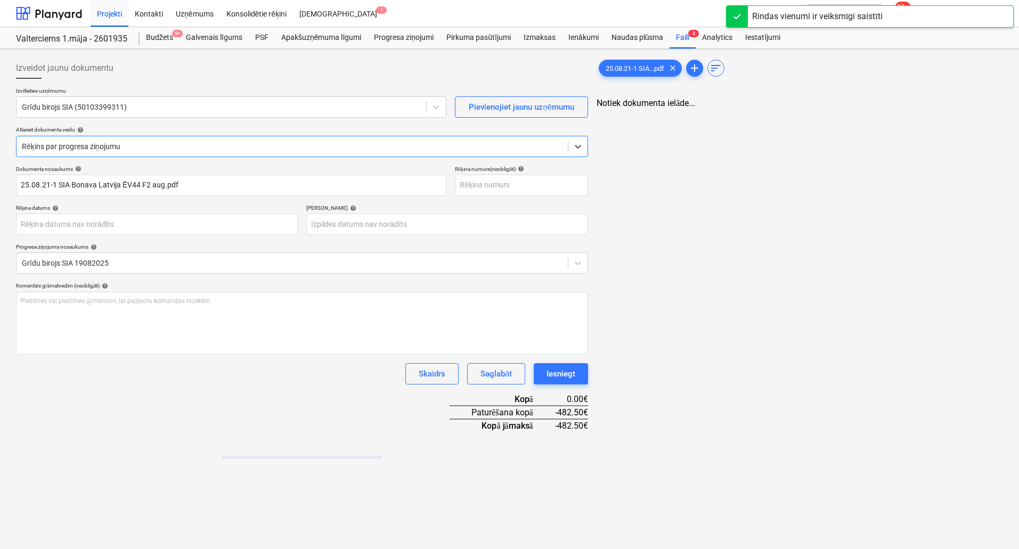
type input "25.08.21-1 SIA Bonava Latvija ĒV44 F2 aug.pdf"
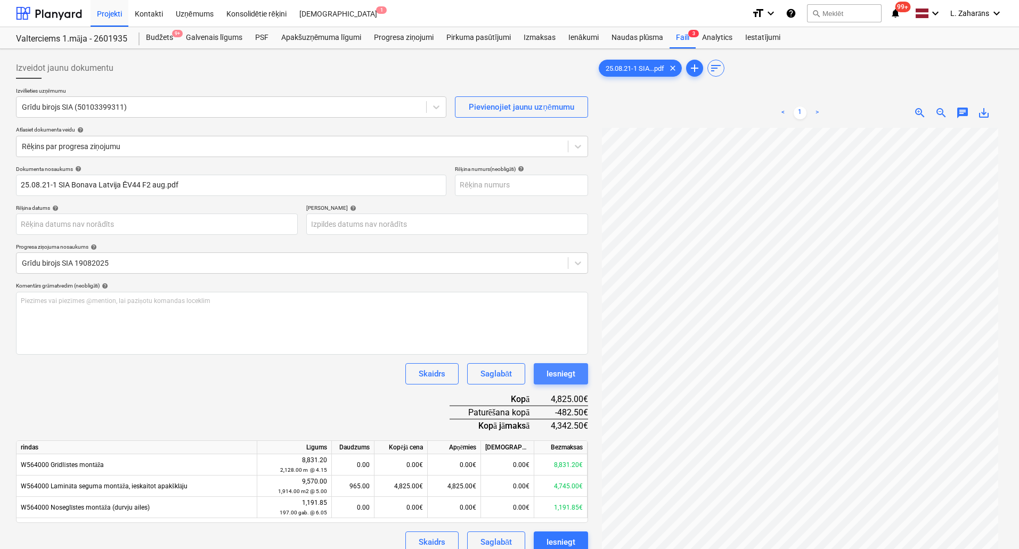
click at [545, 376] on button "Iesniegt" at bounding box center [561, 373] width 54 height 21
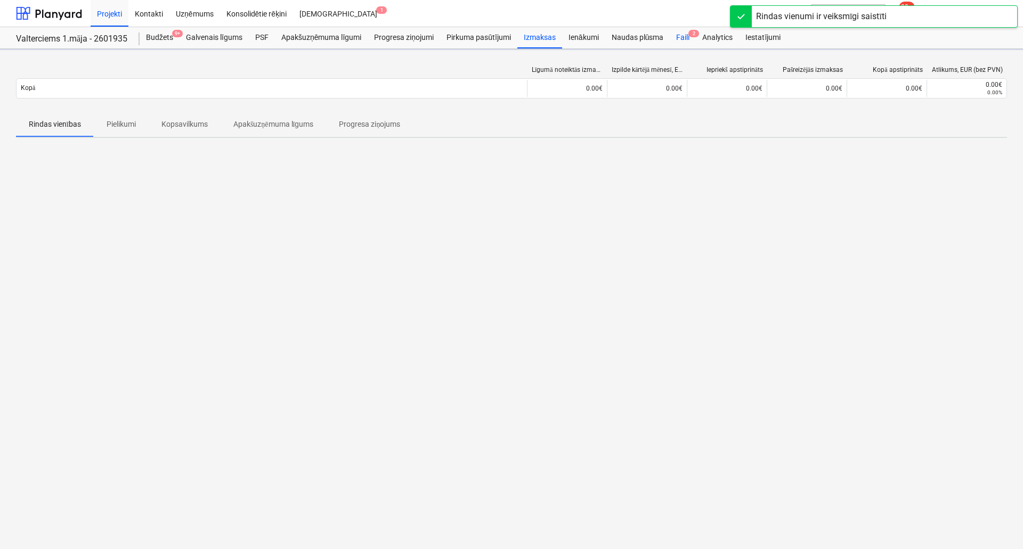
click at [681, 36] on div "Faili 2" at bounding box center [683, 37] width 26 height 21
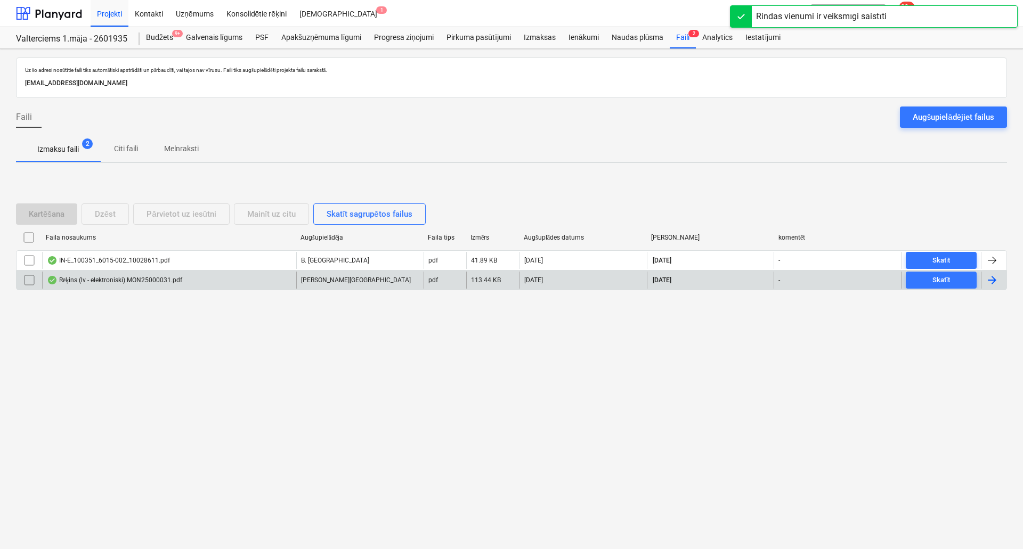
click at [258, 275] on div "Rēķins (lv - elektroniski) MON25000031.pdf" at bounding box center [169, 280] width 254 height 17
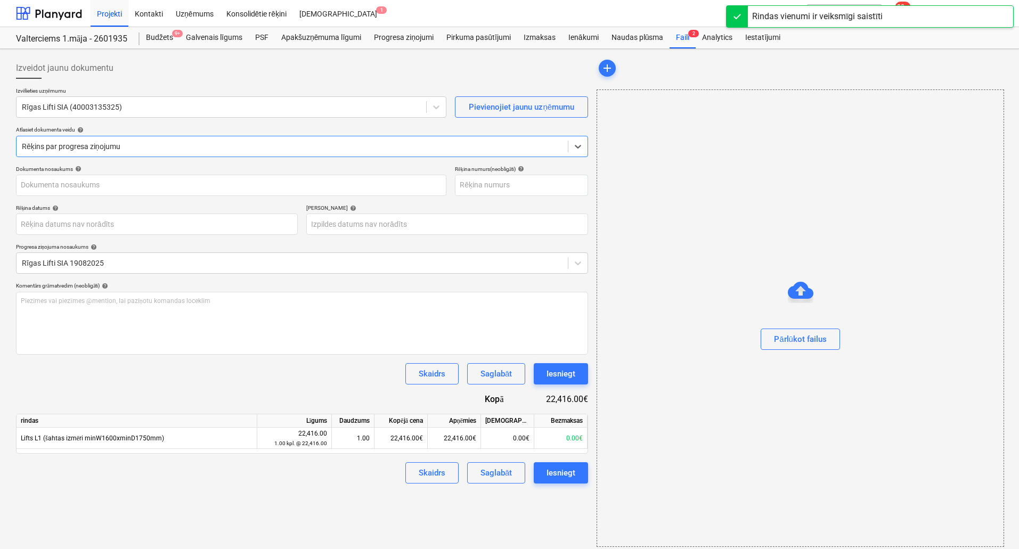
type input "40003135325"
type input "[DATE]"
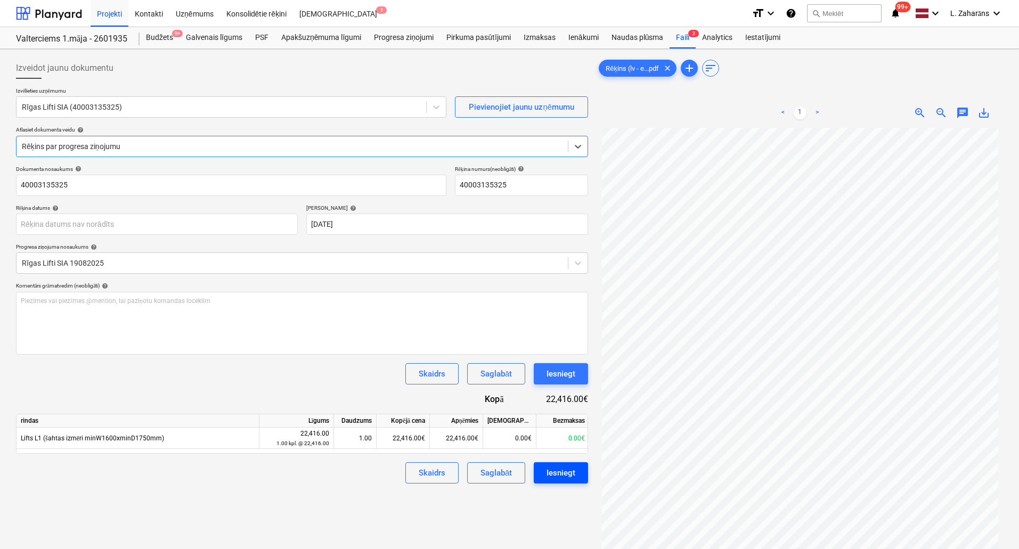
click at [556, 476] on div "Iesniegt" at bounding box center [561, 473] width 29 height 14
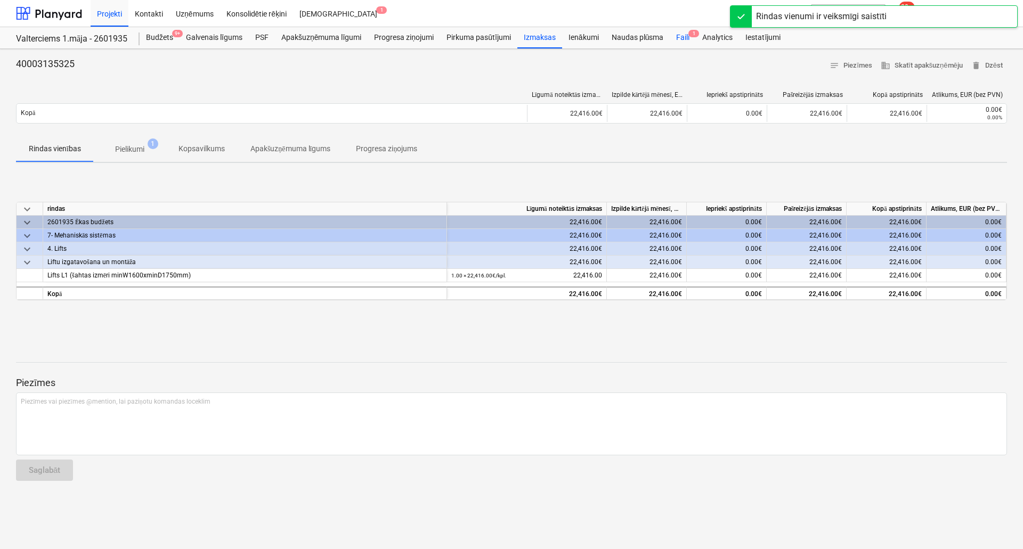
click at [681, 38] on div "Faili 1" at bounding box center [683, 37] width 26 height 21
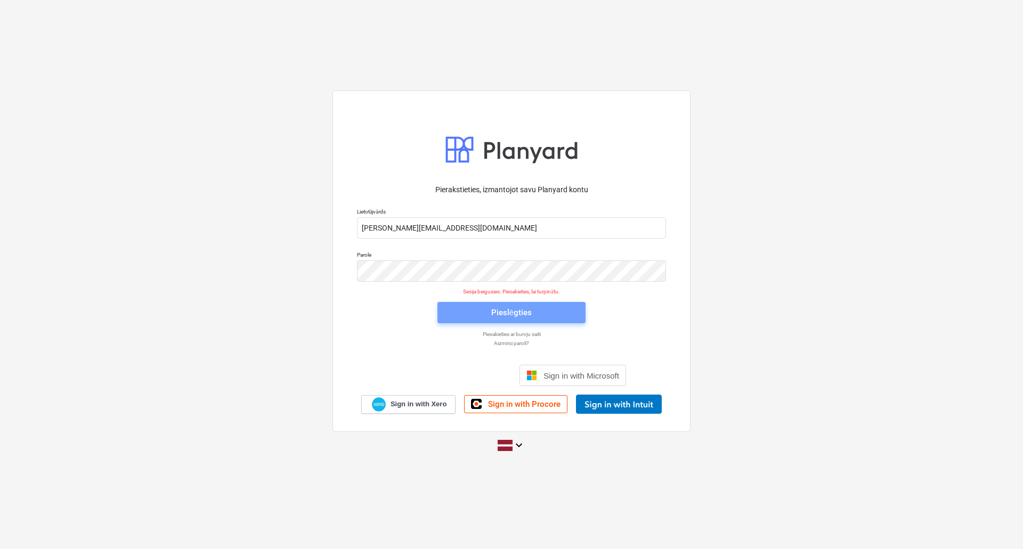
click at [477, 310] on span "Pieslēgties" at bounding box center [511, 313] width 123 height 14
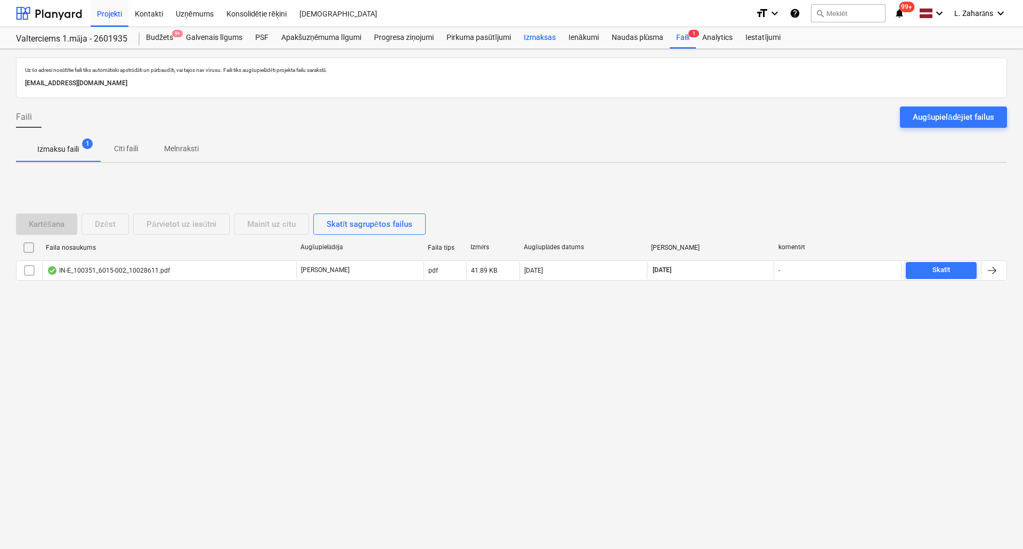
click at [533, 37] on div "Izmaksas" at bounding box center [539, 37] width 45 height 21
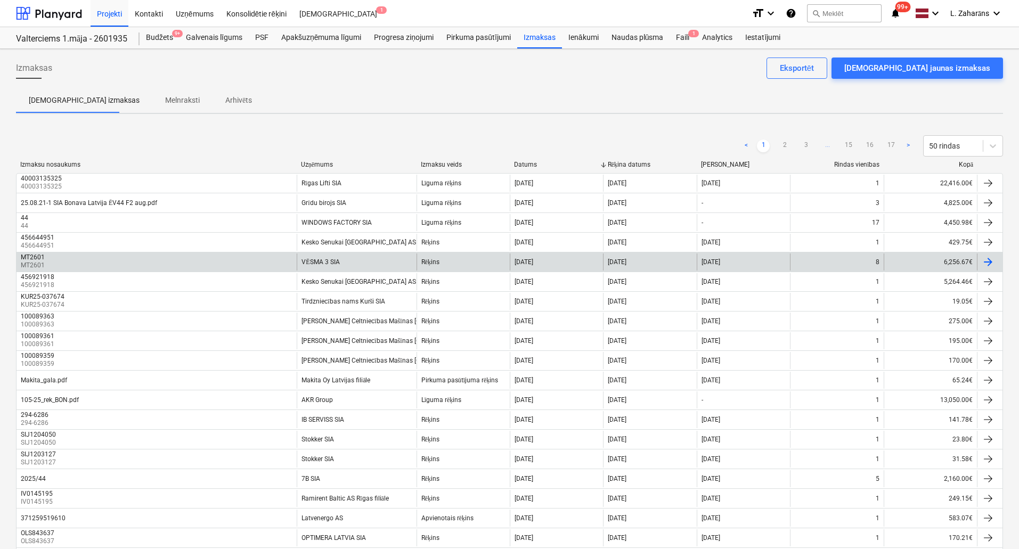
click at [357, 266] on div "VĒSMA 3 SIA" at bounding box center [357, 262] width 120 height 17
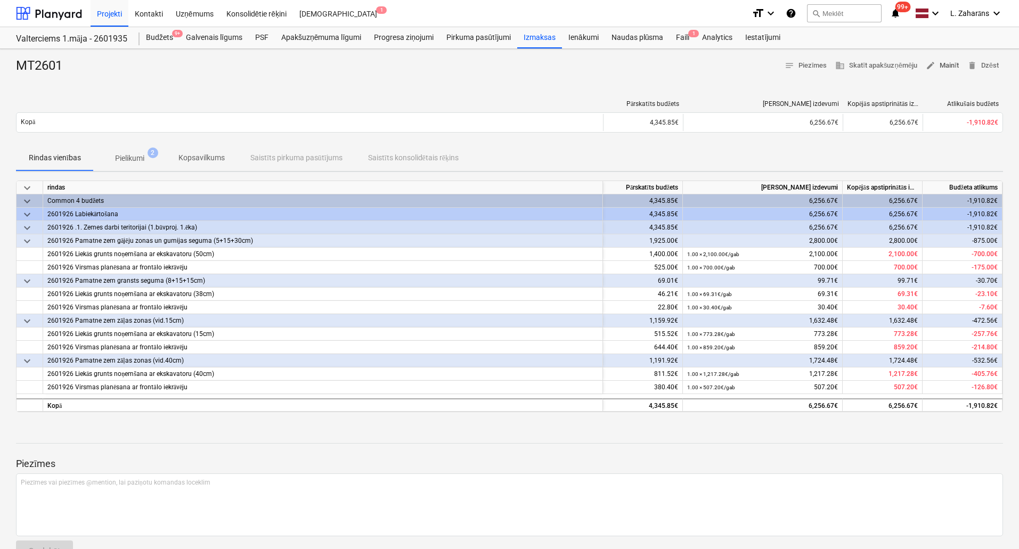
click at [947, 68] on span "edit Mainīt" at bounding box center [942, 66] width 33 height 12
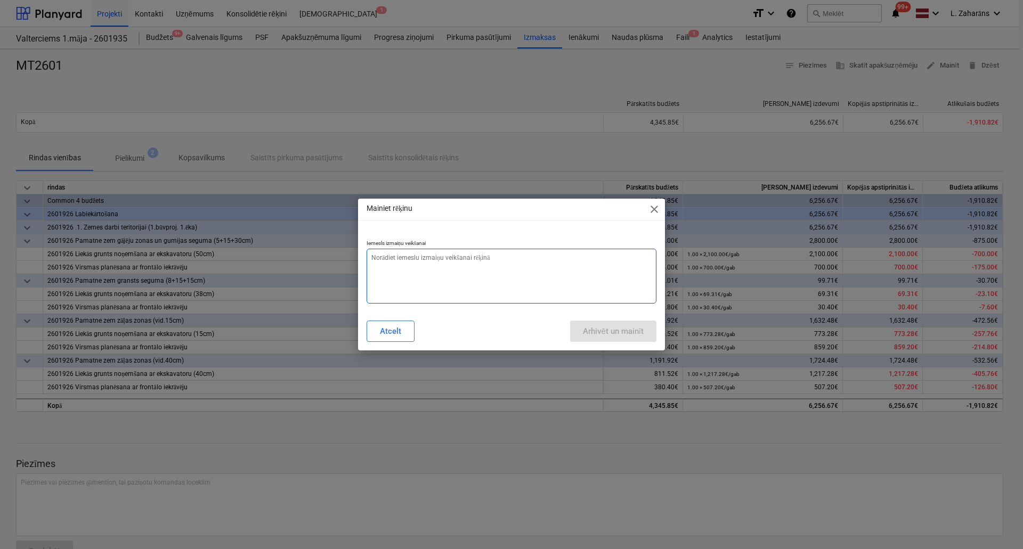
click at [538, 301] on textarea at bounding box center [512, 276] width 290 height 55
type textarea "x"
type textarea "N"
type textarea "x"
type textarea "NE"
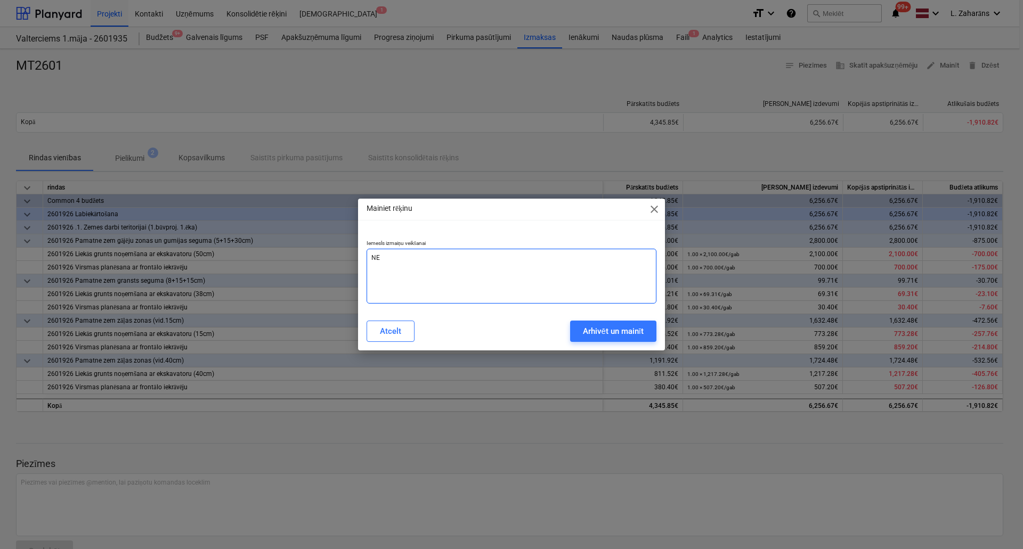
type textarea "x"
type textarea "NEP"
type textarea "x"
type textarea "NEPA"
type textarea "x"
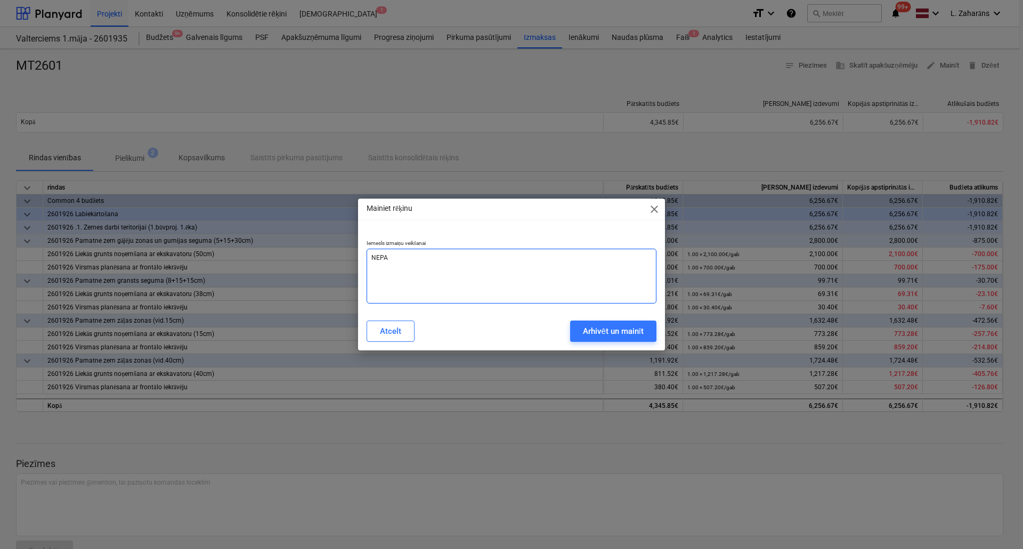
type textarea "NEPAR"
type textarea "x"
type textarea "NEPARE"
type textarea "x"
type textarea "NEPAREI"
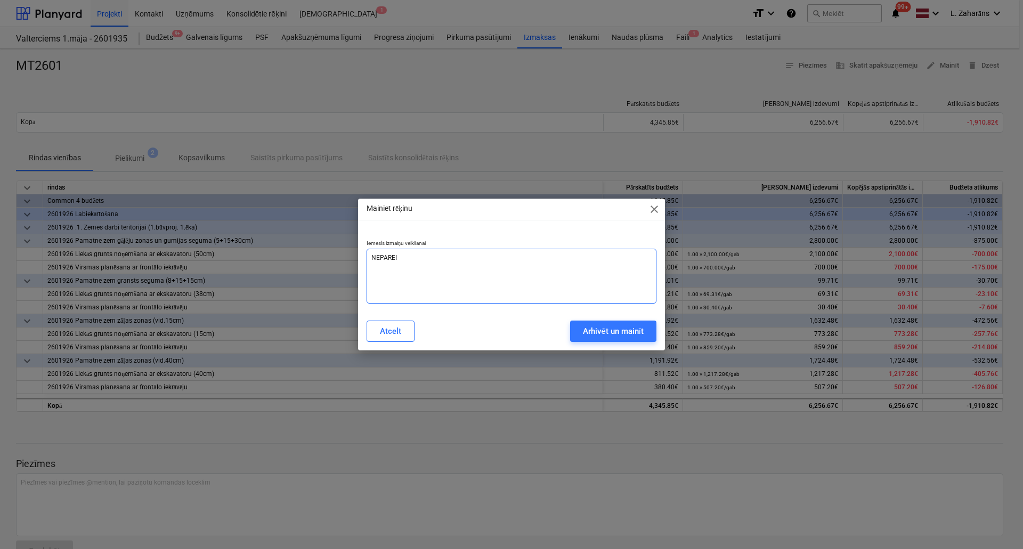
type textarea "x"
type textarea "NEPAREIZ"
type textarea "x"
type textarea "NEPAREIZA"
type textarea "x"
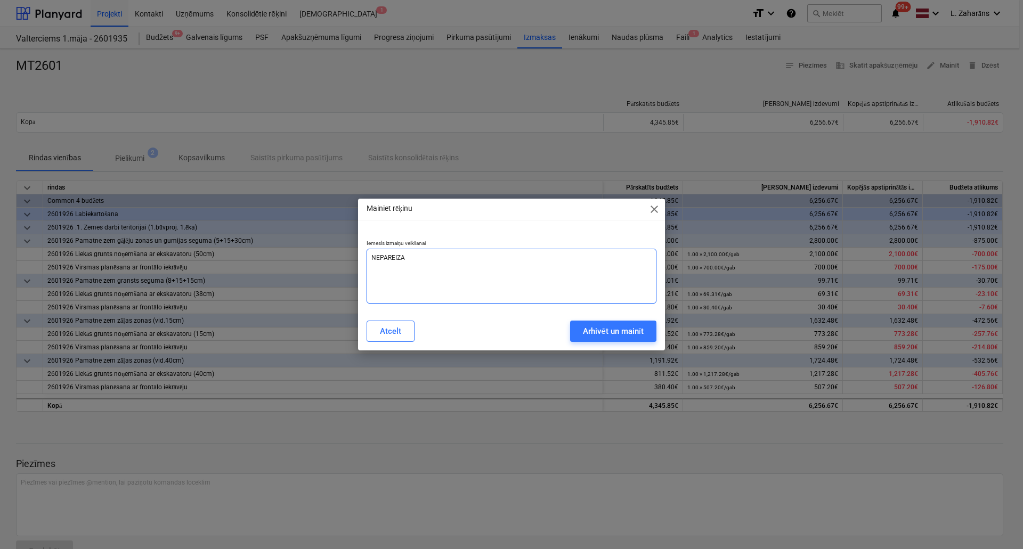
type textarea "NEPAREIZA"
type textarea "x"
type textarea "NEPAREIZA S"
type textarea "x"
type textarea "NEPAREIZA SA"
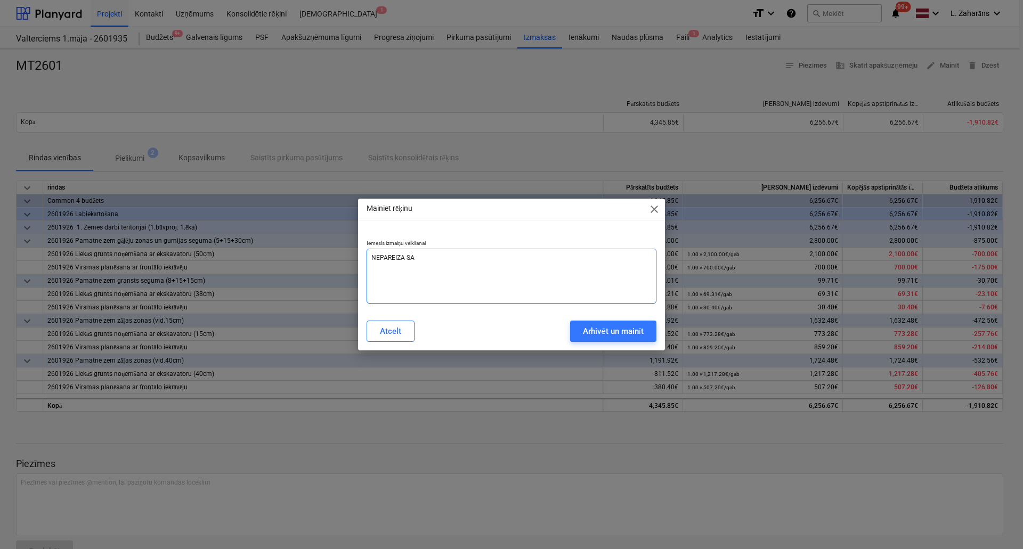
type textarea "x"
type textarea "NEPAREIZA SAU"
type textarea "x"
type textarea "NEPAREIZA SAUM"
type textarea "x"
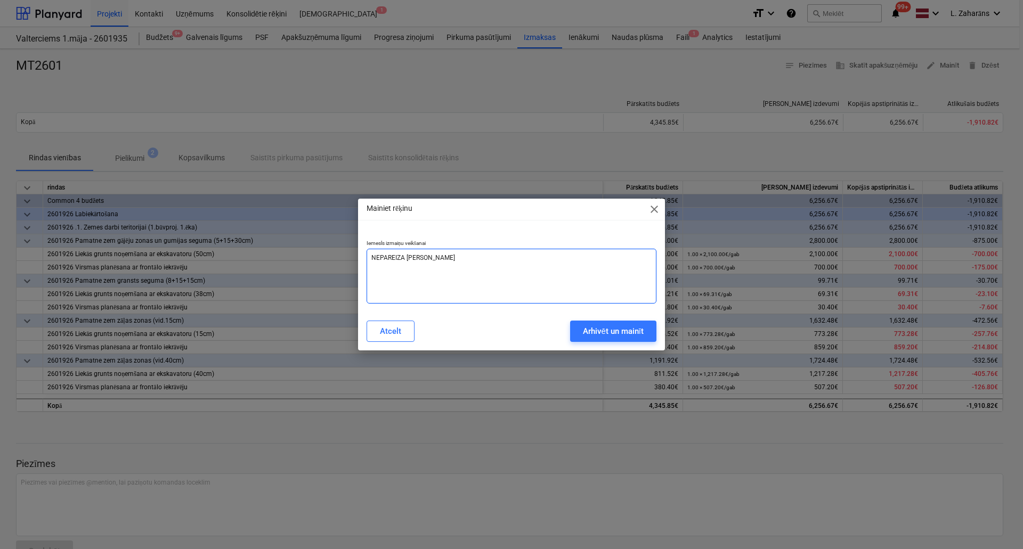
type textarea "NEPAREIZA SAUMM"
type textarea "x"
type textarea "NEPAREIZA SAUMMA"
type textarea "x"
type textarea "NEPAREIZA SAUMM"
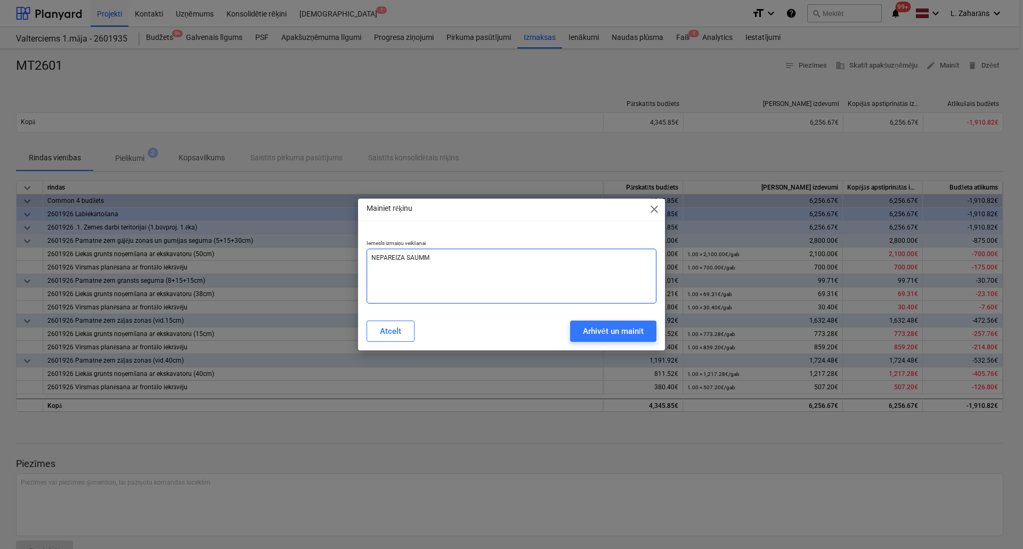
type textarea "x"
type textarea "NEPAREIZA SAUM"
type textarea "x"
type textarea "NEPAREIZA SAU"
type textarea "x"
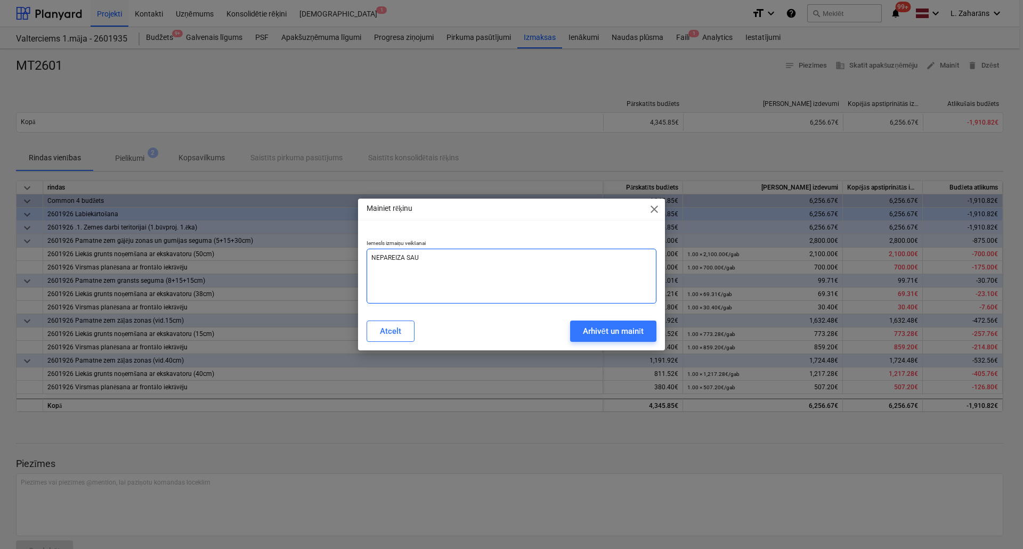
type textarea "NEPAREIZA SA"
type textarea "x"
type textarea "NEPAREIZA S"
type textarea "x"
type textarea "NEPAREIZA"
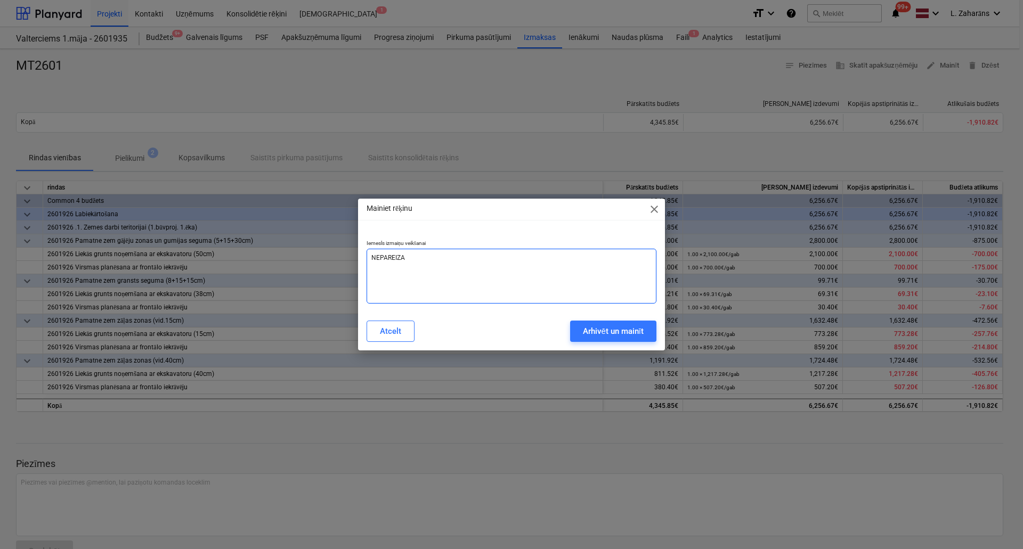
type textarea "x"
type textarea "NEPAREIZ"
type textarea "x"
type textarea "NEPAREI"
type textarea "x"
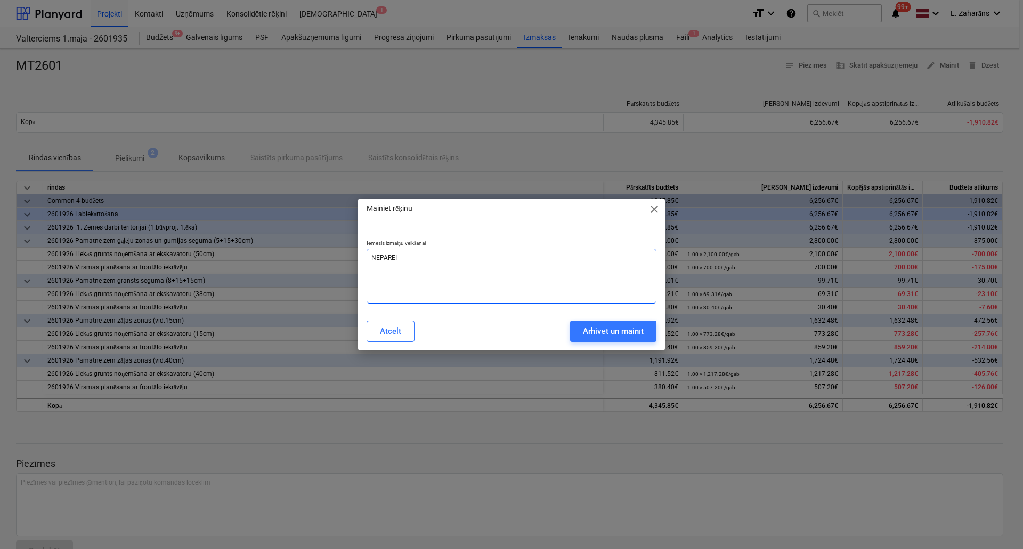
type textarea "NEPARE"
type textarea "x"
type textarea "NEPAR"
type textarea "x"
type textarea "NEPA"
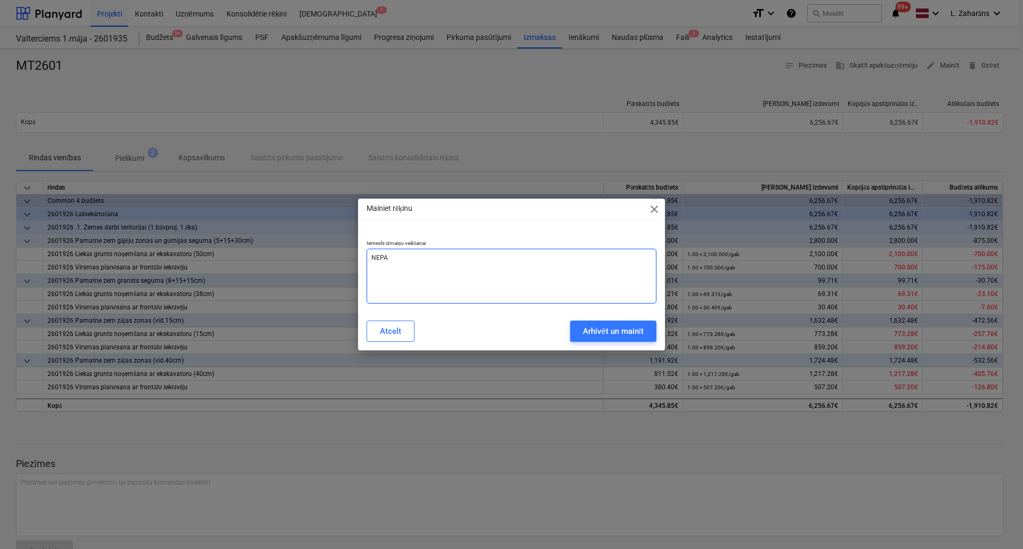
type textarea "x"
type textarea "NEP"
type textarea "x"
type textarea "NE"
type textarea "x"
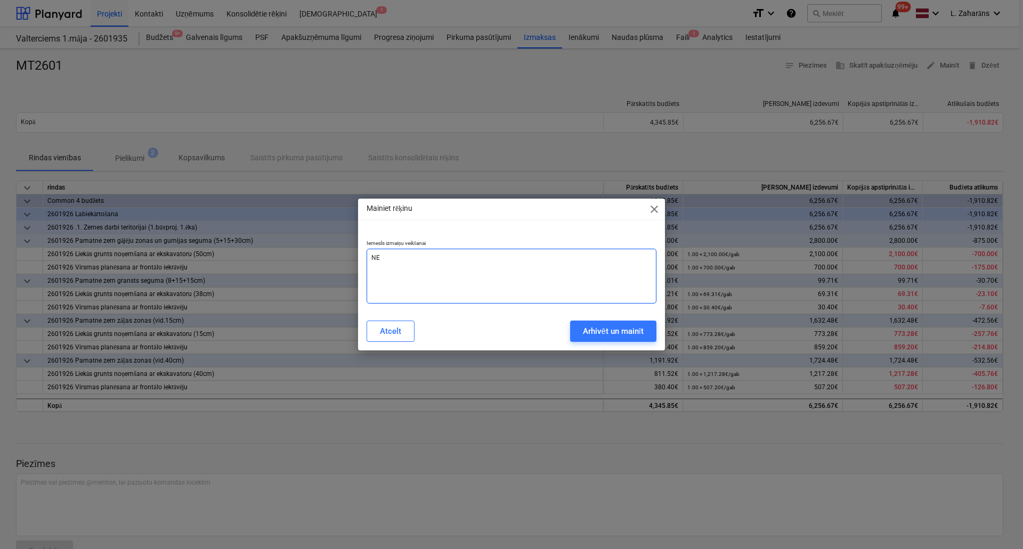
type textarea "N"
type textarea "x"
type textarea "Ne"
type textarea "x"
type textarea "Nep"
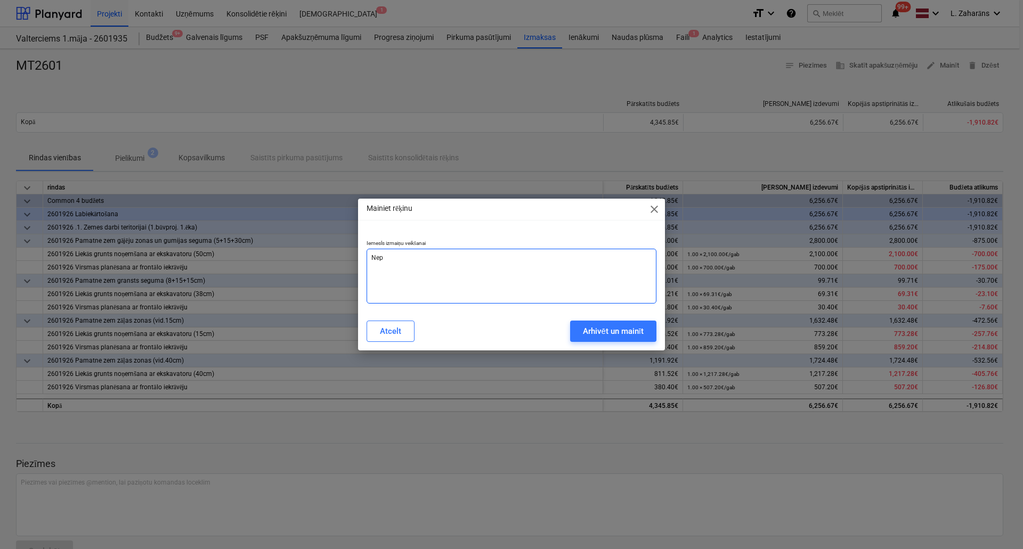
type textarea "x"
type textarea "Nepa"
type textarea "x"
type textarea "Nepar"
type textarea "x"
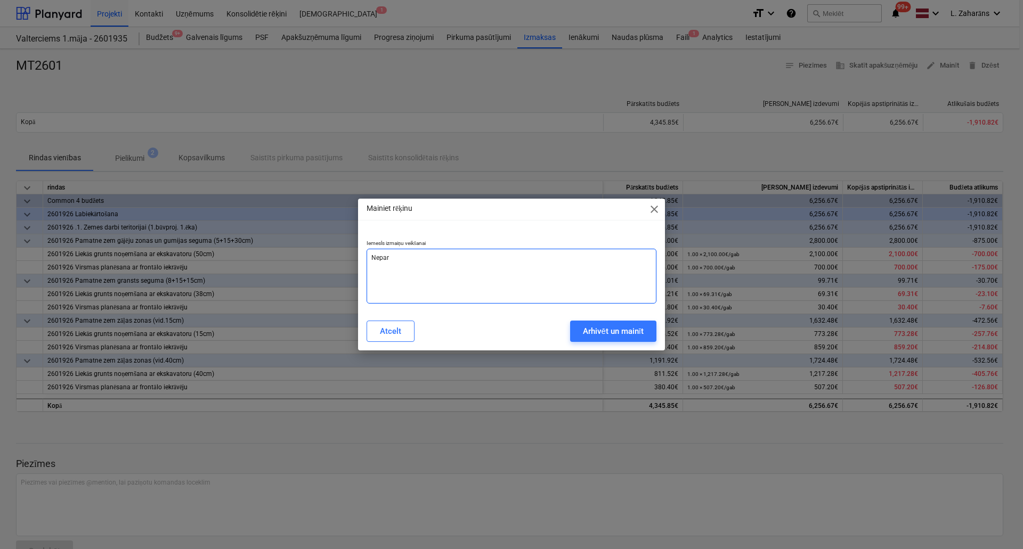
type textarea "Nepare"
type textarea "x"
type textarea "Neparei"
type textarea "x"
type textarea "Nepareiz"
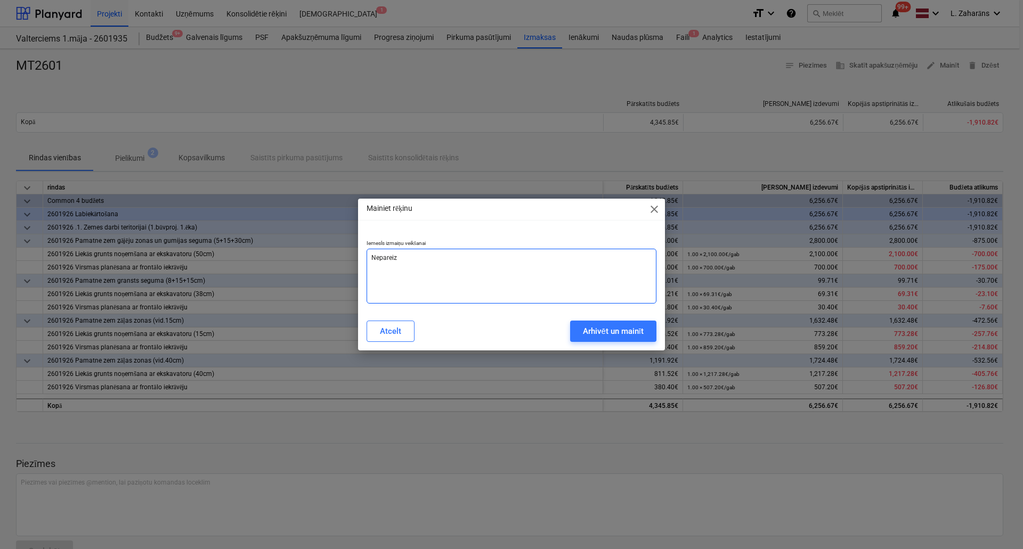
type textarea "x"
type textarea "Nepareiza"
type textarea "x"
type textarea "Nepareizas"
type textarea "x"
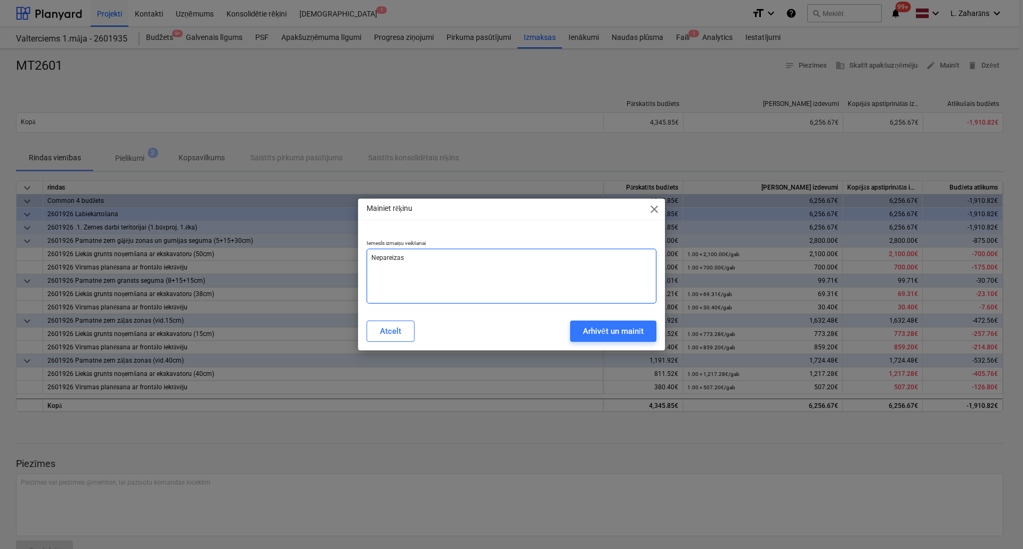
type textarea "Nepareiza"
type textarea "x"
type textarea "Nepareiza"
type textarea "x"
type textarea "Nepareiza s"
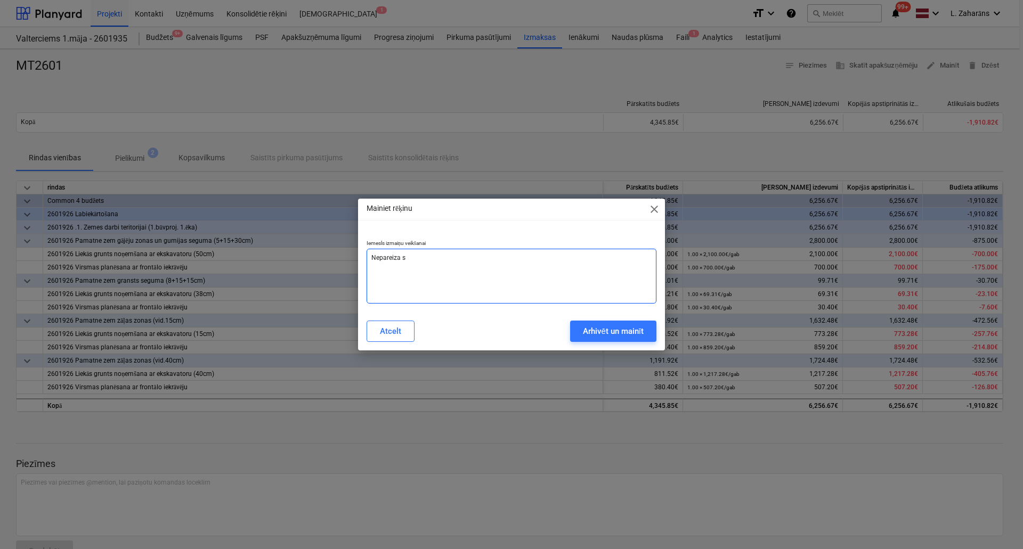
type textarea "x"
type textarea "Nepareiza su"
type textarea "x"
type textarea "Nepareiza sum"
type textarea "x"
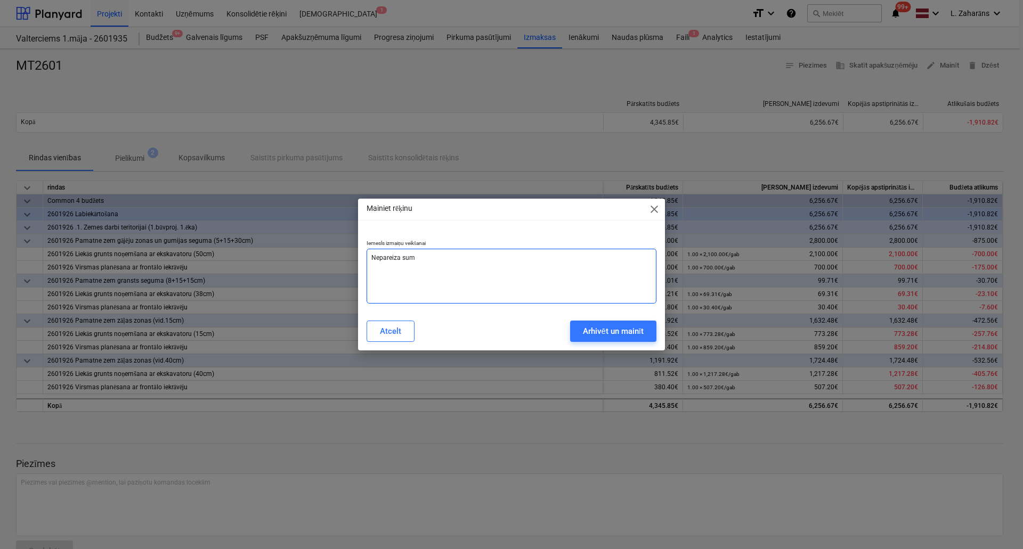
type textarea "Nepareiza summ"
type textarea "x"
type textarea "Nepareiza summa"
click at [629, 331] on div "Arhivēt un mainīt" at bounding box center [613, 331] width 61 height 14
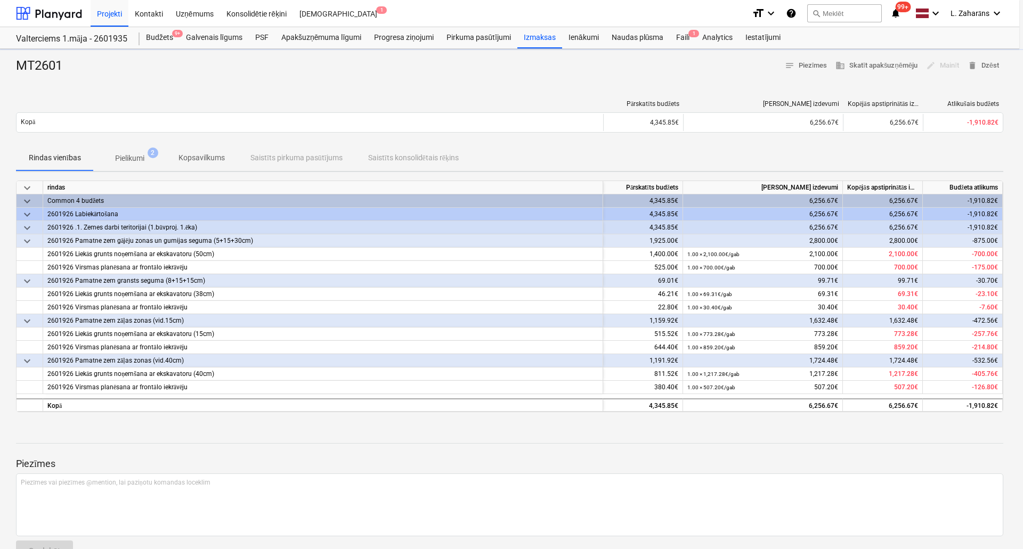
type textarea "x"
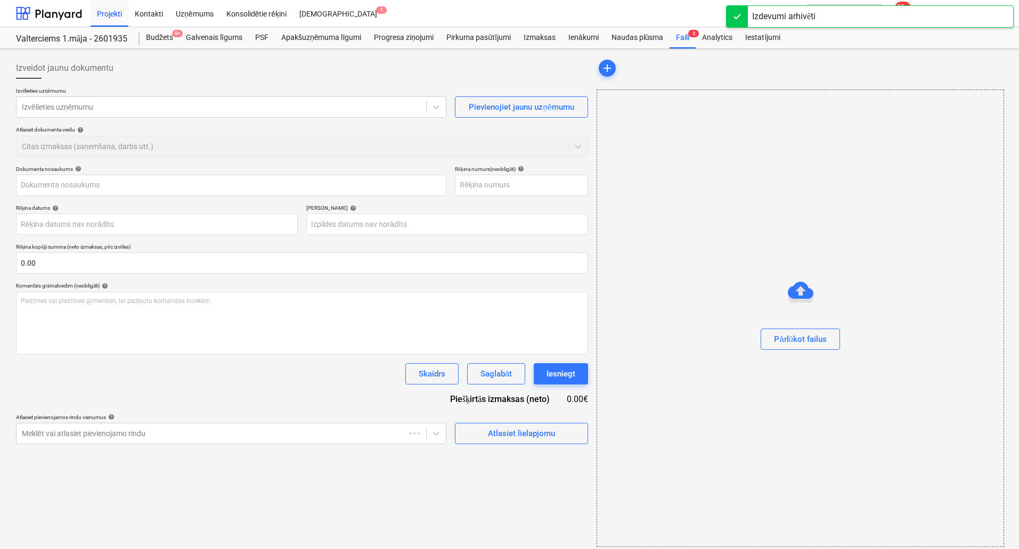
type input "MT2601"
type input "[DATE]"
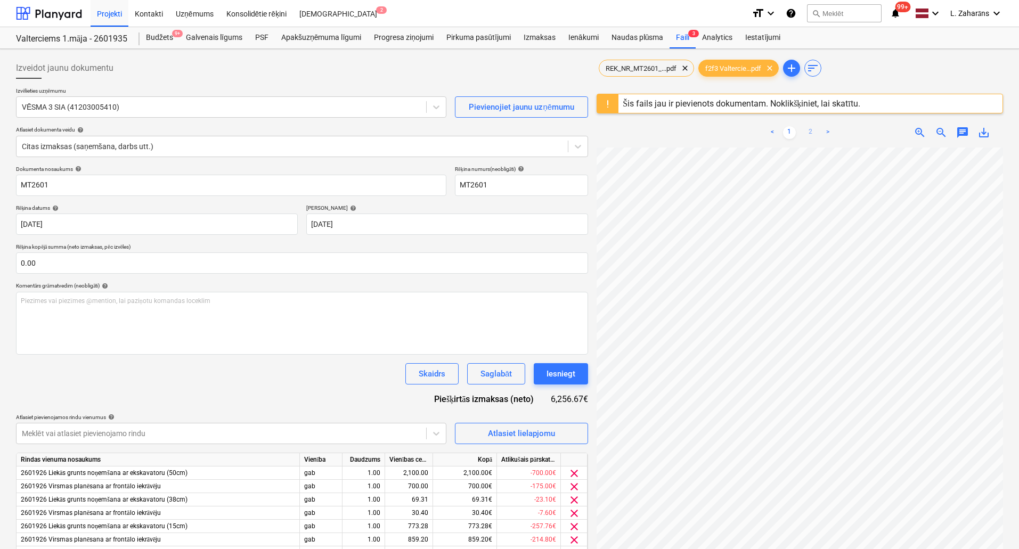
click at [810, 132] on link "2" at bounding box center [811, 132] width 13 height 13
click at [635, 64] on span "REK_NR_MT2601_...pdf" at bounding box center [641, 68] width 84 height 8
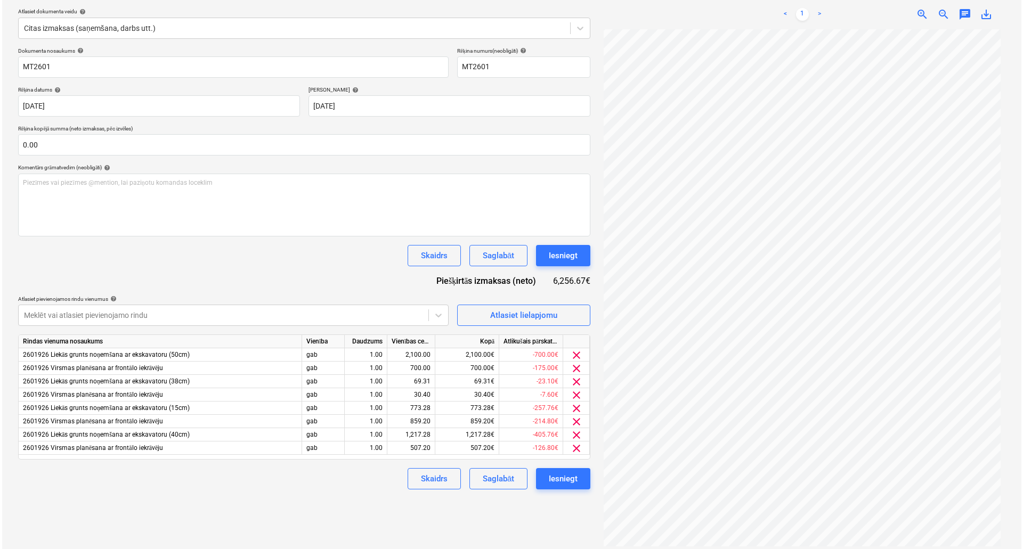
scroll to position [126, 0]
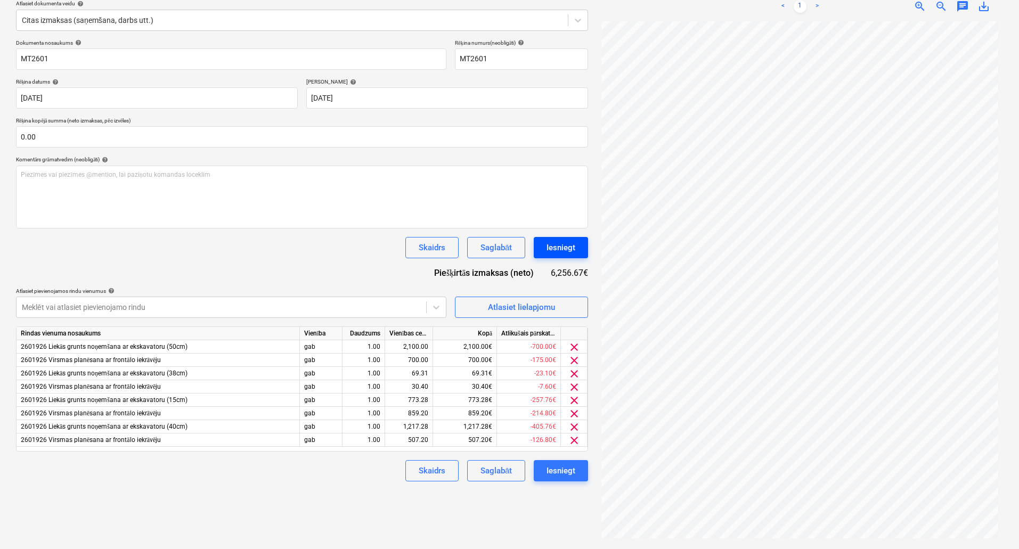
click at [561, 247] on div "Iesniegt" at bounding box center [561, 248] width 29 height 14
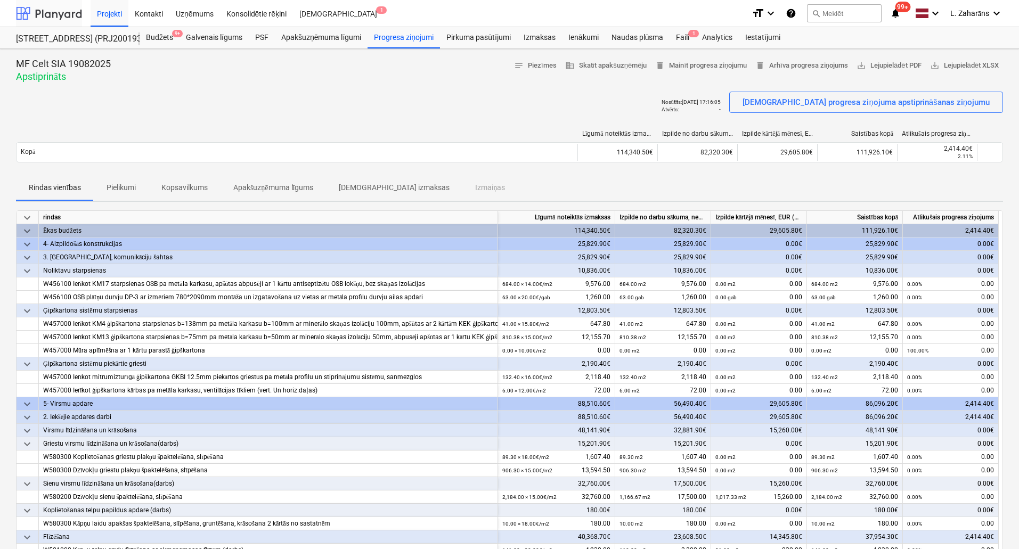
drag, startPoint x: 57, startPoint y: 12, endPoint x: 58, endPoint y: 21, distance: 9.6
click at [57, 12] on div at bounding box center [49, 13] width 66 height 27
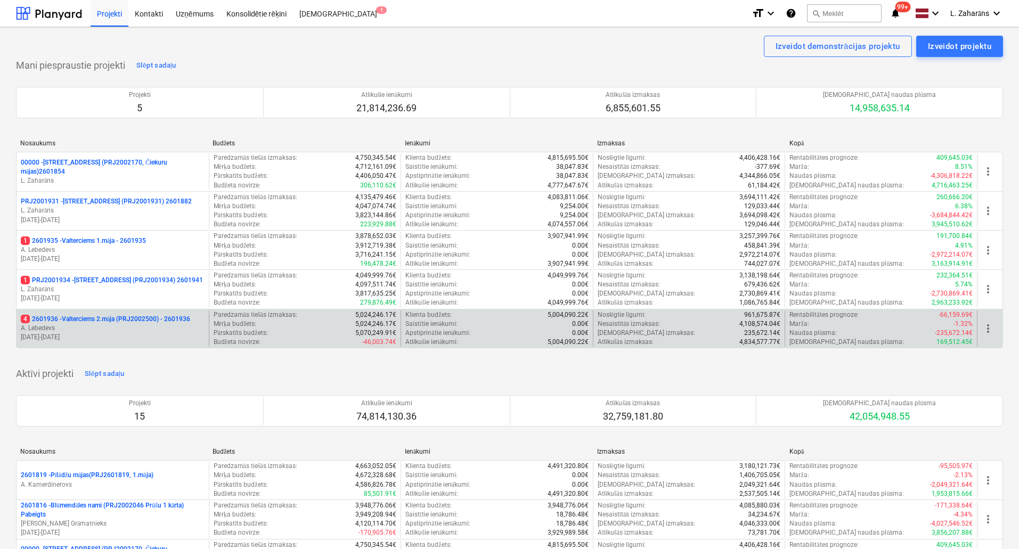
click at [118, 315] on p "4 2601936 - Valterciems 2.māja (PRJ2002500) - 2601936" at bounding box center [105, 319] width 169 height 9
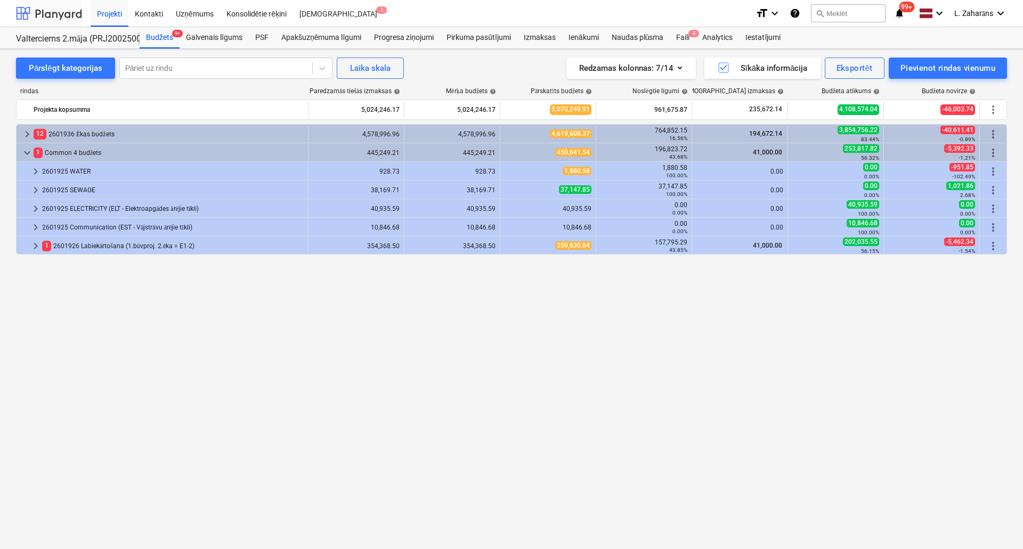
drag, startPoint x: 53, startPoint y: 11, endPoint x: 62, endPoint y: 78, distance: 67.7
click at [53, 11] on div at bounding box center [49, 13] width 66 height 27
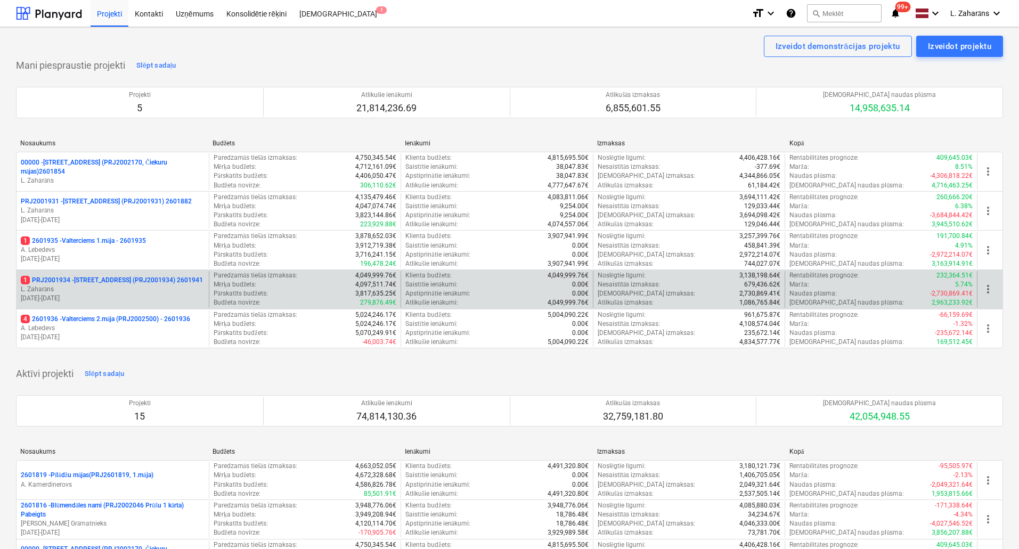
click at [100, 279] on p "1 PRJ2001934 - Mazā Robežu iela 1 (PRJ2001934) 2601941" at bounding box center [112, 280] width 182 height 9
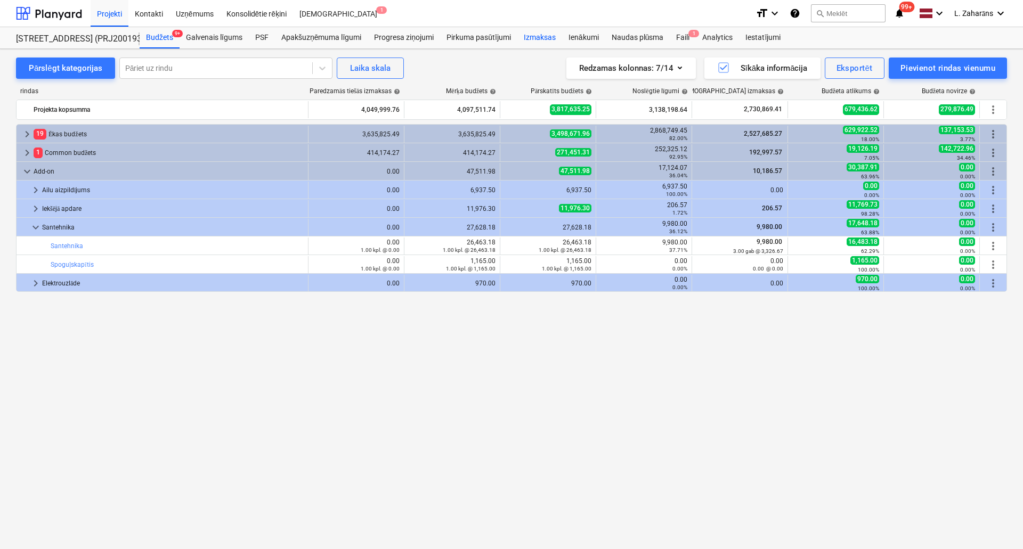
click at [532, 36] on div "Izmaksas" at bounding box center [539, 37] width 45 height 21
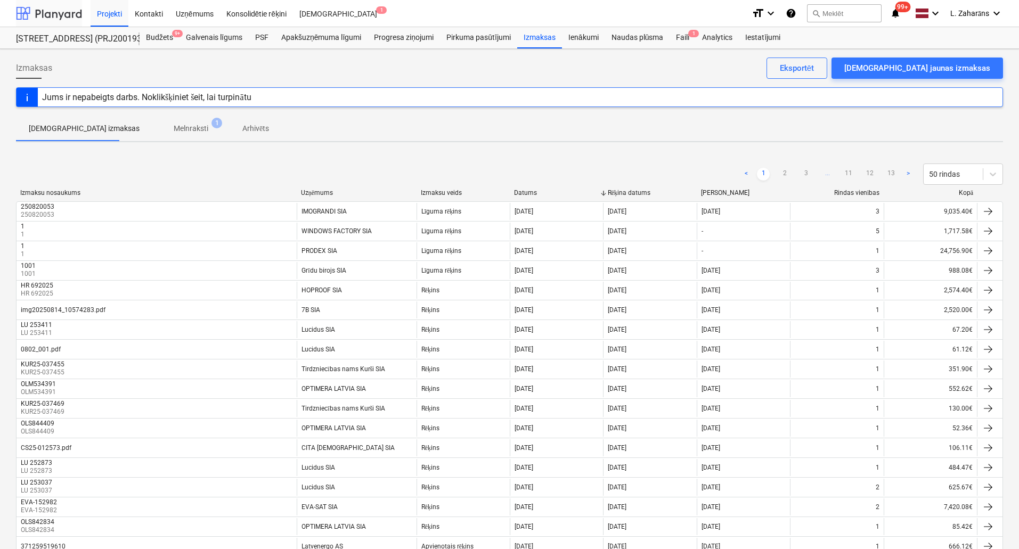
click at [51, 8] on div at bounding box center [49, 13] width 66 height 27
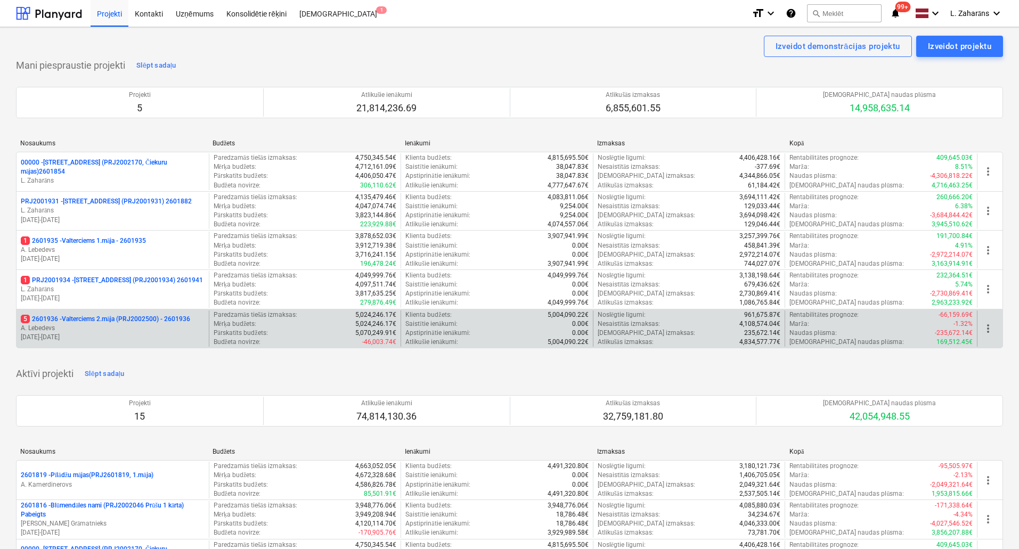
click at [99, 318] on p "5 2601936 - Valterciems 2.māja (PRJ2002500) - 2601936" at bounding box center [105, 319] width 169 height 9
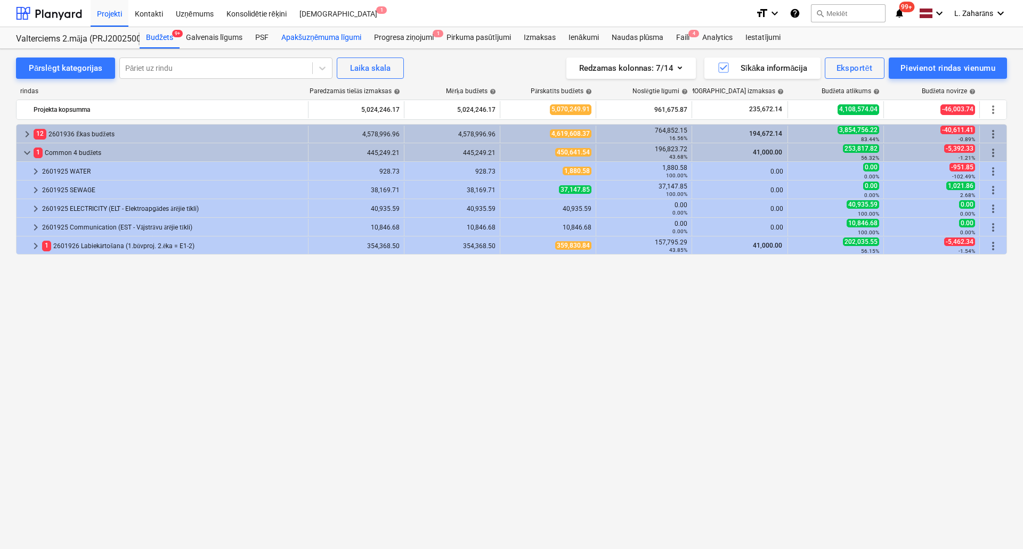
click at [332, 35] on div "Apakšuzņēmuma līgumi" at bounding box center [321, 37] width 93 height 21
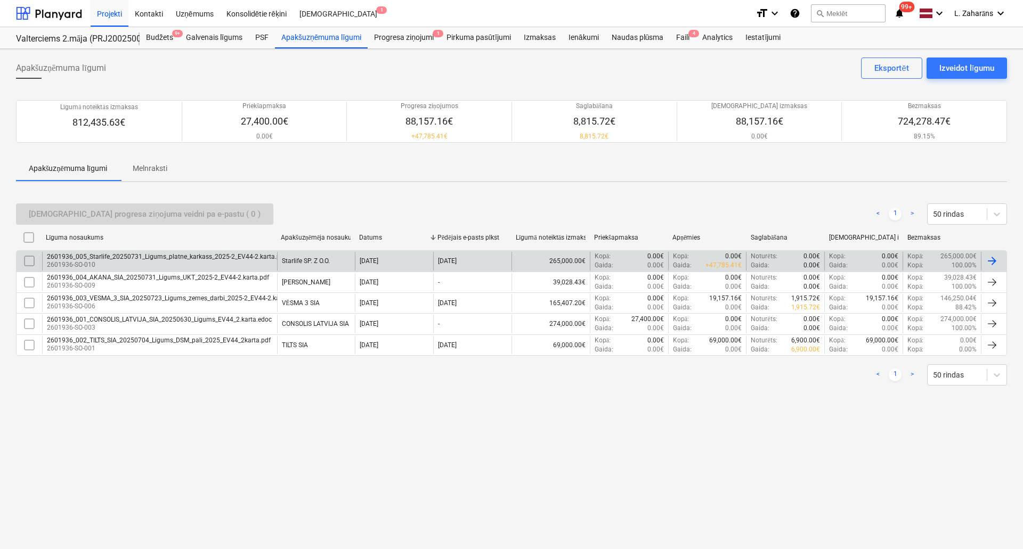
click at [80, 258] on div "2601936_005_Starlife_20250731_Ligums_platne_karkass_2025-2_EV44-2.karta.pdf" at bounding box center [166, 256] width 239 height 7
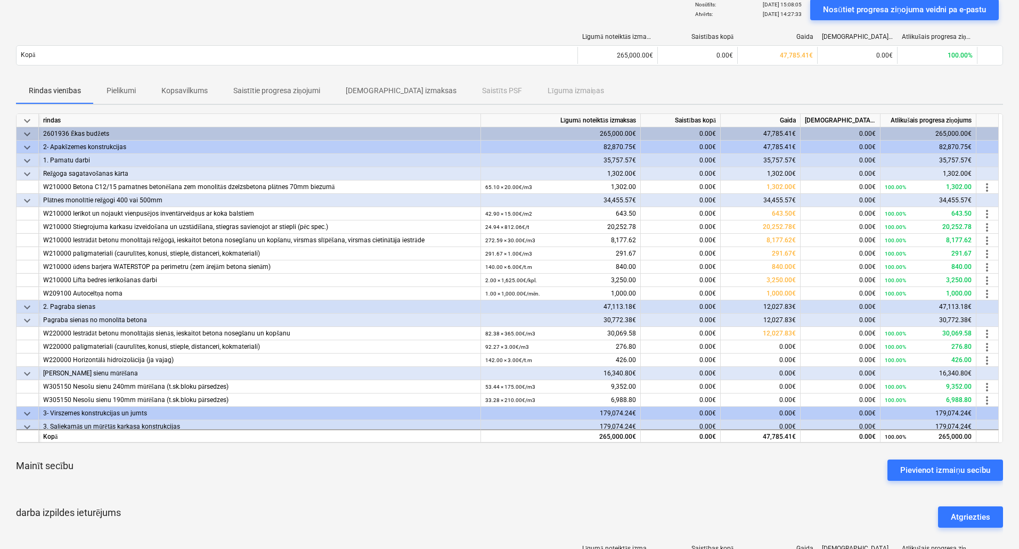
scroll to position [107, 0]
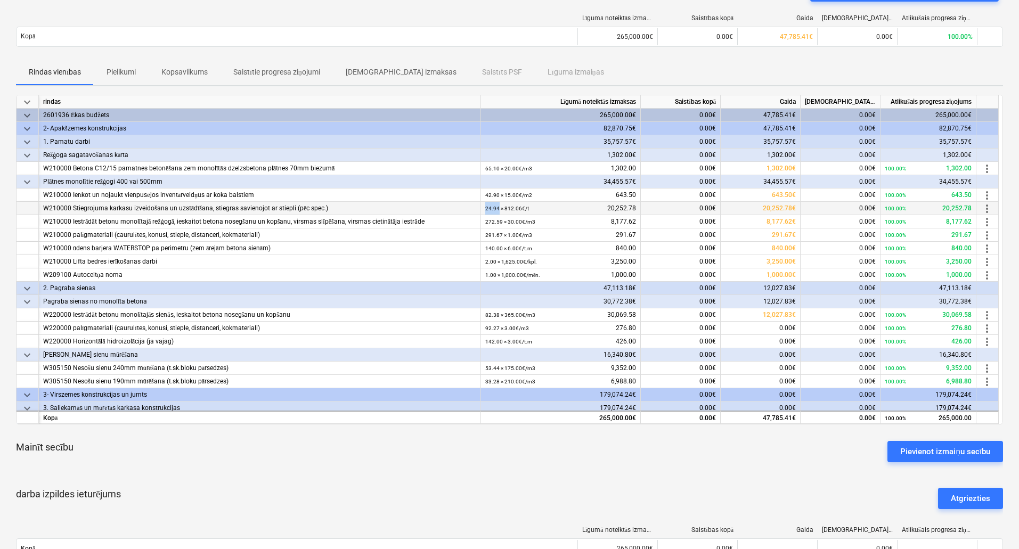
drag, startPoint x: 486, startPoint y: 208, endPoint x: 499, endPoint y: 208, distance: 12.8
click at [499, 208] on small "24.94 × 812.06€ / t" at bounding box center [507, 209] width 44 height 6
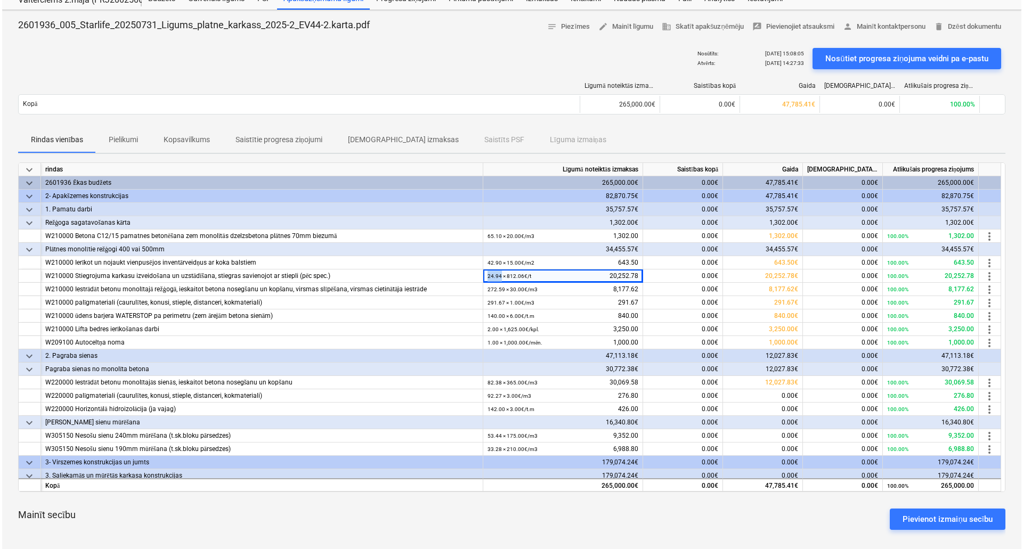
scroll to position [0, 0]
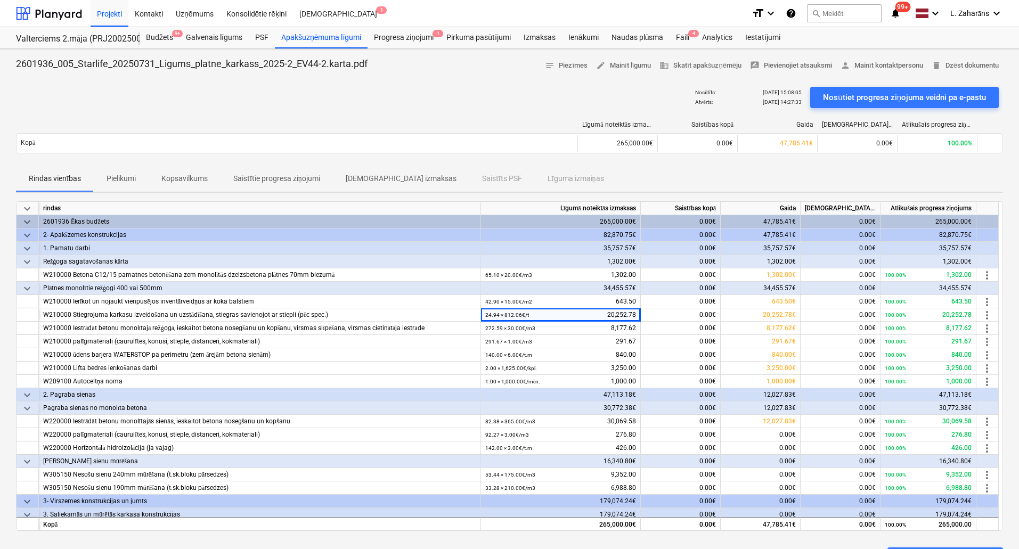
click at [598, 96] on div "Nosūtīts : 19.08.2025 15:08:05 Atvērts : 21.08.2025 14:27:33 Nosūtiet progresa …" at bounding box center [509, 98] width 987 height 30
click at [416, 36] on div "Progresa ziņojumi 1" at bounding box center [404, 37] width 72 height 21
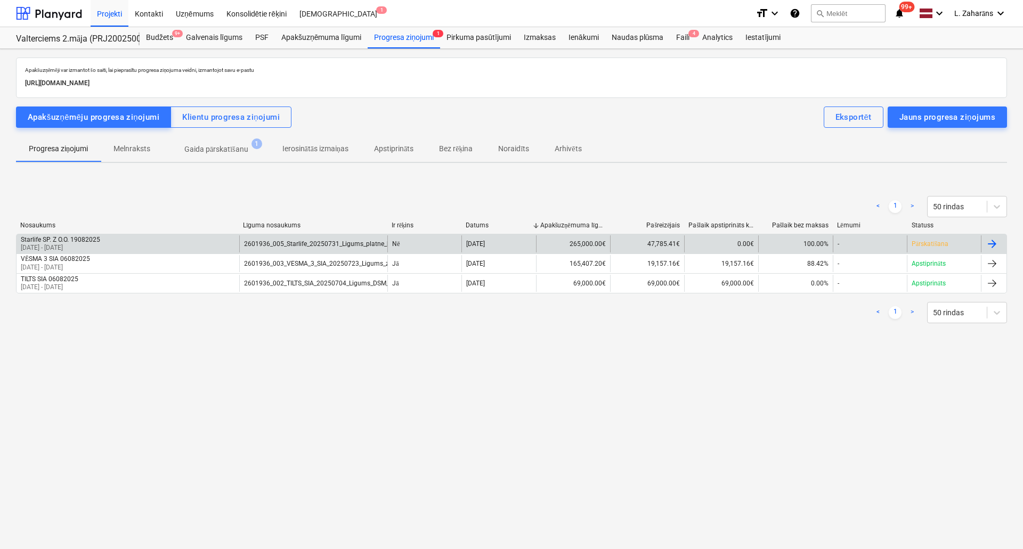
click at [161, 242] on div "Starlife SP. Z O.O. 19082025 04 Aug 2025 - 21 Aug 2025" at bounding box center [128, 244] width 223 height 17
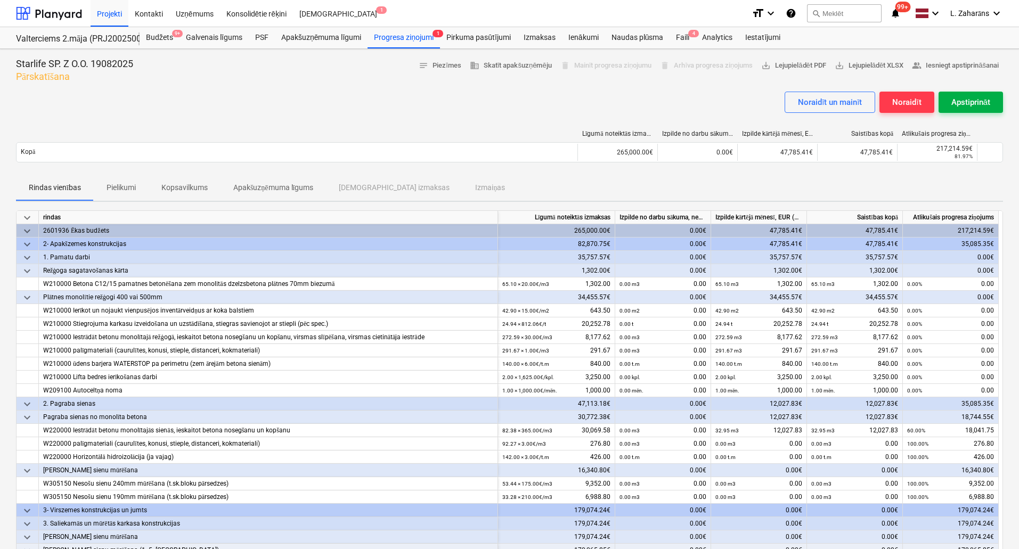
click at [964, 102] on div "Apstiprināt" at bounding box center [971, 102] width 39 height 14
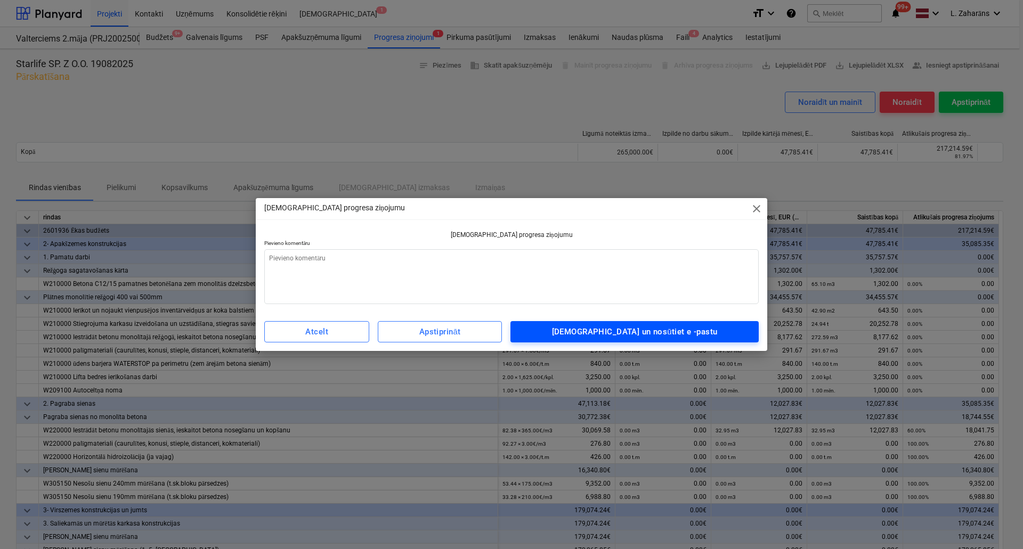
drag, startPoint x: 637, startPoint y: 334, endPoint x: 643, endPoint y: 327, distance: 9.4
click at [637, 331] on div "[DEMOGRAPHIC_DATA] un nosūtiet e -pastu" at bounding box center [635, 332] width 166 height 14
type textarea "x"
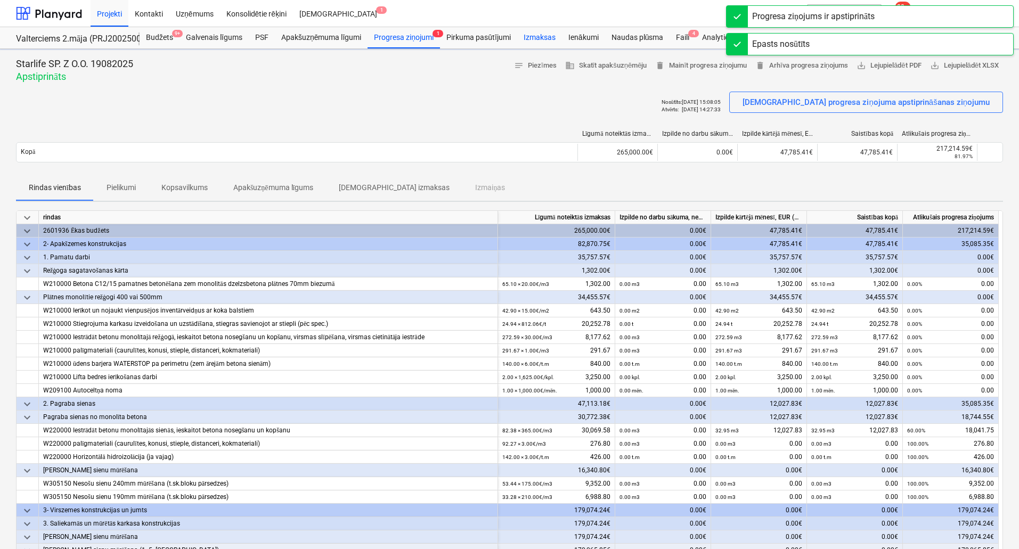
drag, startPoint x: 543, startPoint y: 31, endPoint x: 538, endPoint y: 36, distance: 7.5
click at [543, 31] on div "Izmaksas" at bounding box center [539, 37] width 45 height 21
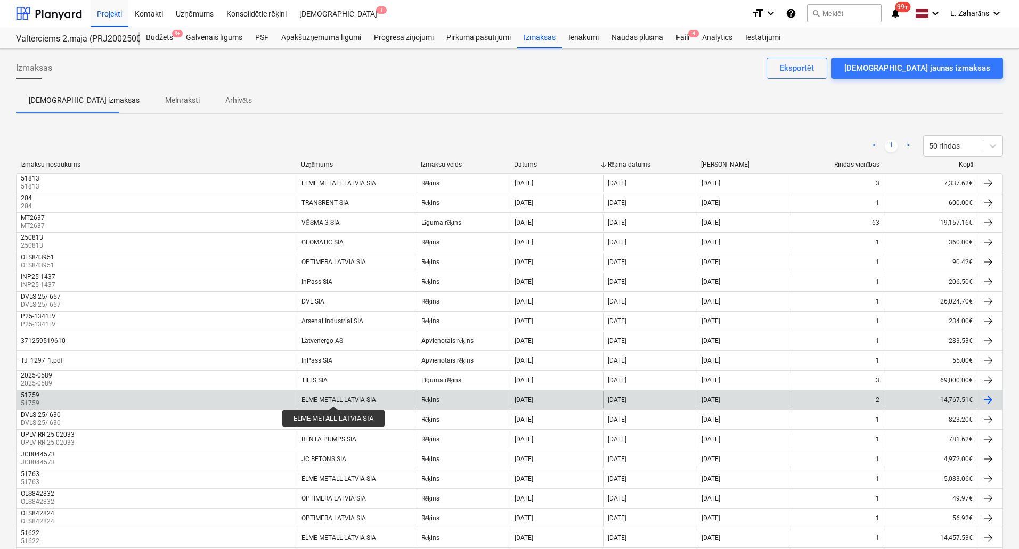
click at [335, 397] on div "ELME METALL LATVIA SIA" at bounding box center [339, 399] width 75 height 7
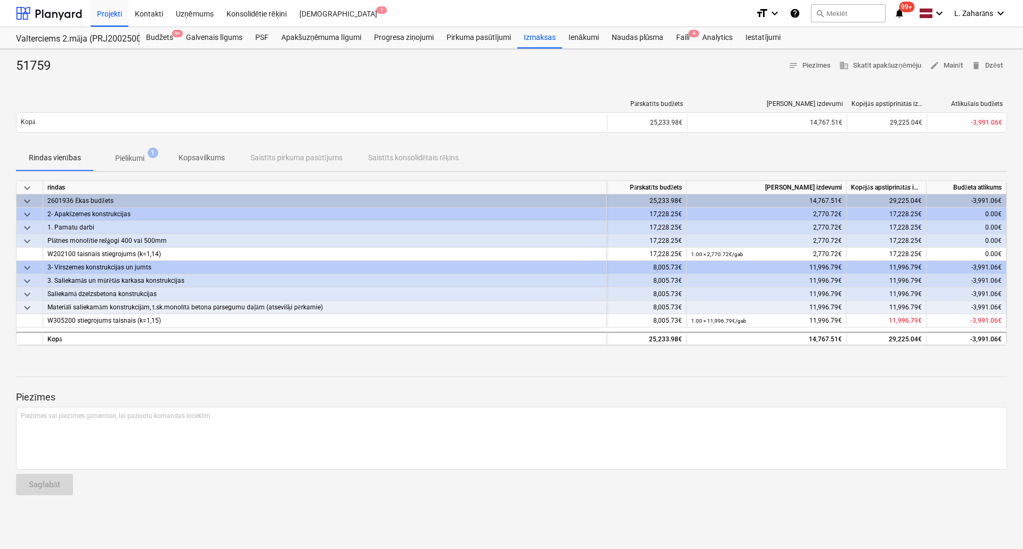
click at [131, 158] on p "Pielikumi" at bounding box center [129, 158] width 29 height 11
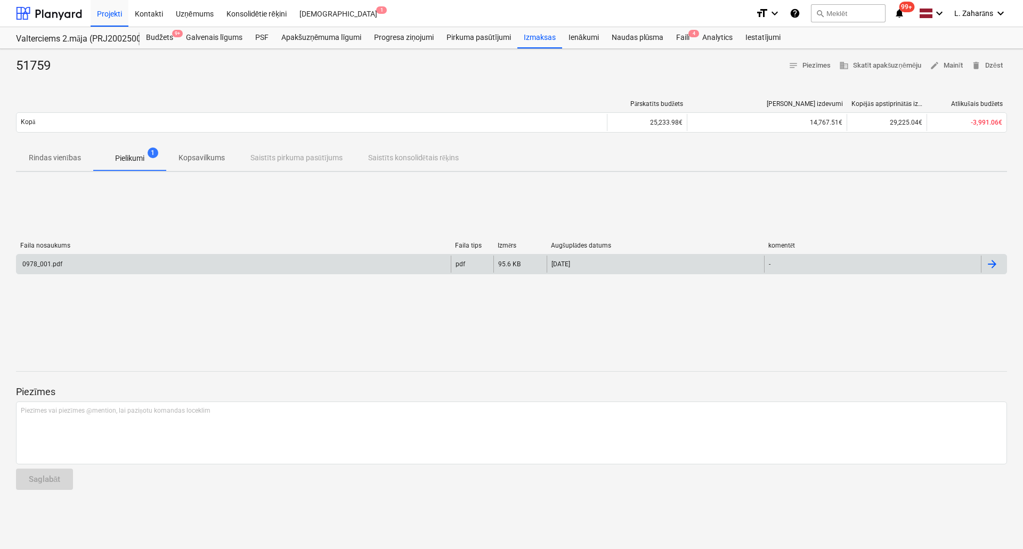
click at [116, 268] on div "0978_001.pdf" at bounding box center [234, 264] width 434 height 17
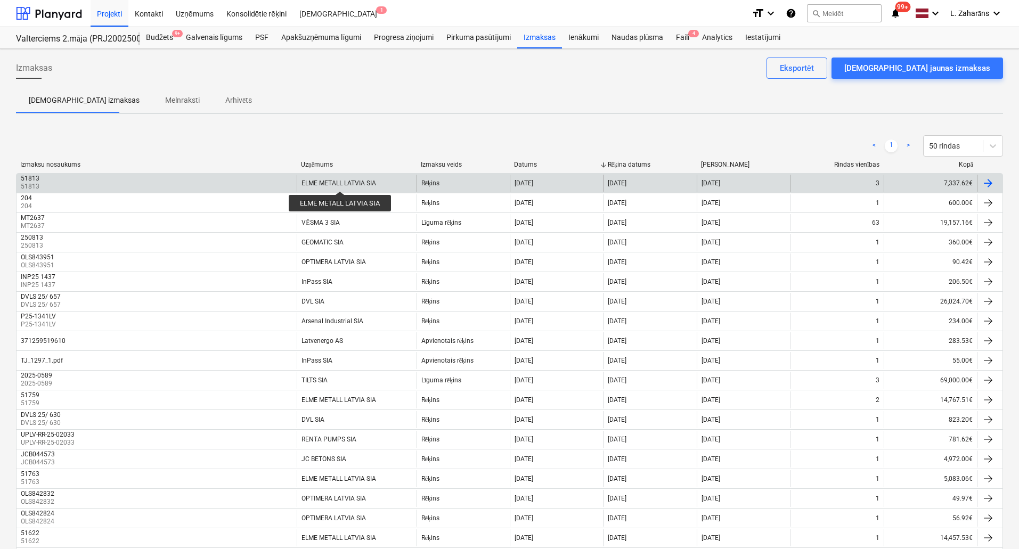
click at [341, 182] on div "ELME METALL LATVIA SIA" at bounding box center [339, 183] width 75 height 7
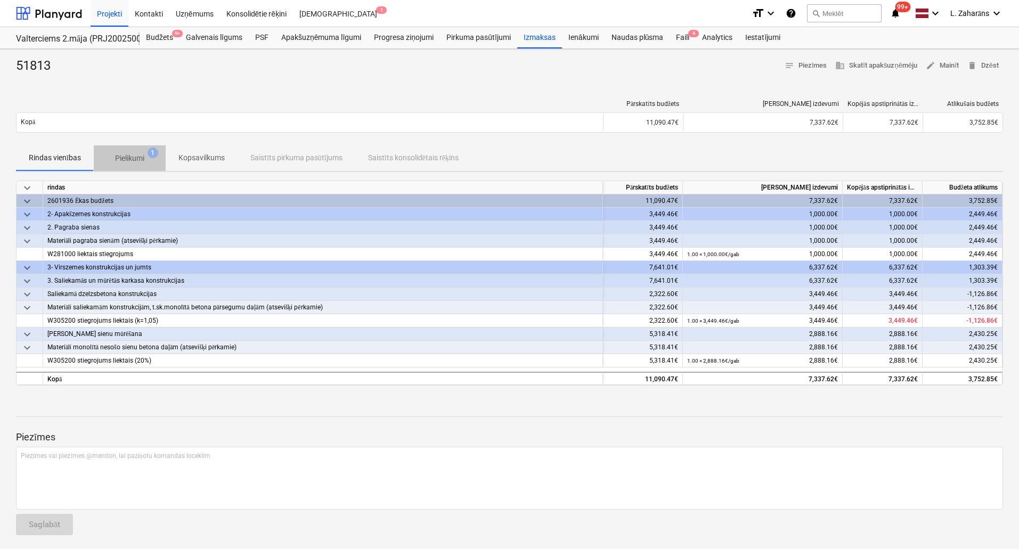
click at [126, 152] on span "Pielikumi 1" at bounding box center [130, 158] width 72 height 19
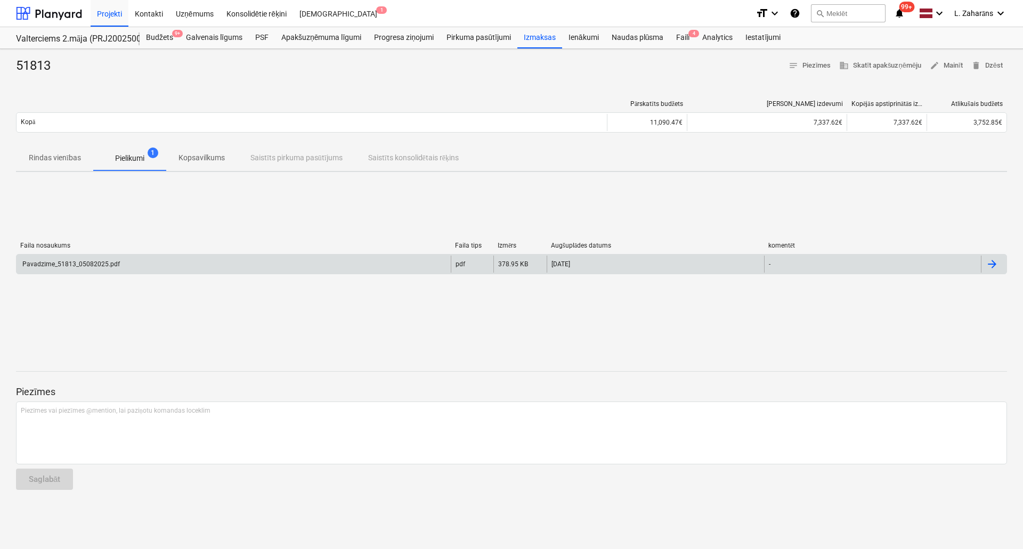
click at [110, 262] on div "Pavadzīme_51813_05082025.pdf" at bounding box center [70, 265] width 99 height 8
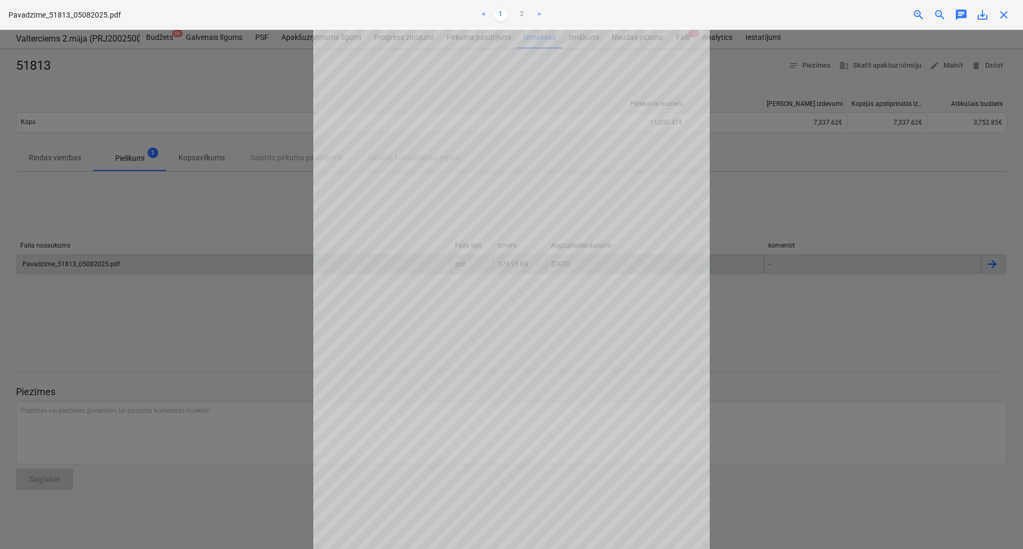
scroll to position [43, 0]
click at [523, 13] on link "2" at bounding box center [522, 15] width 13 height 13
click at [502, 14] on link "1" at bounding box center [500, 15] width 13 height 13
